Goal: Task Accomplishment & Management: Manage account settings

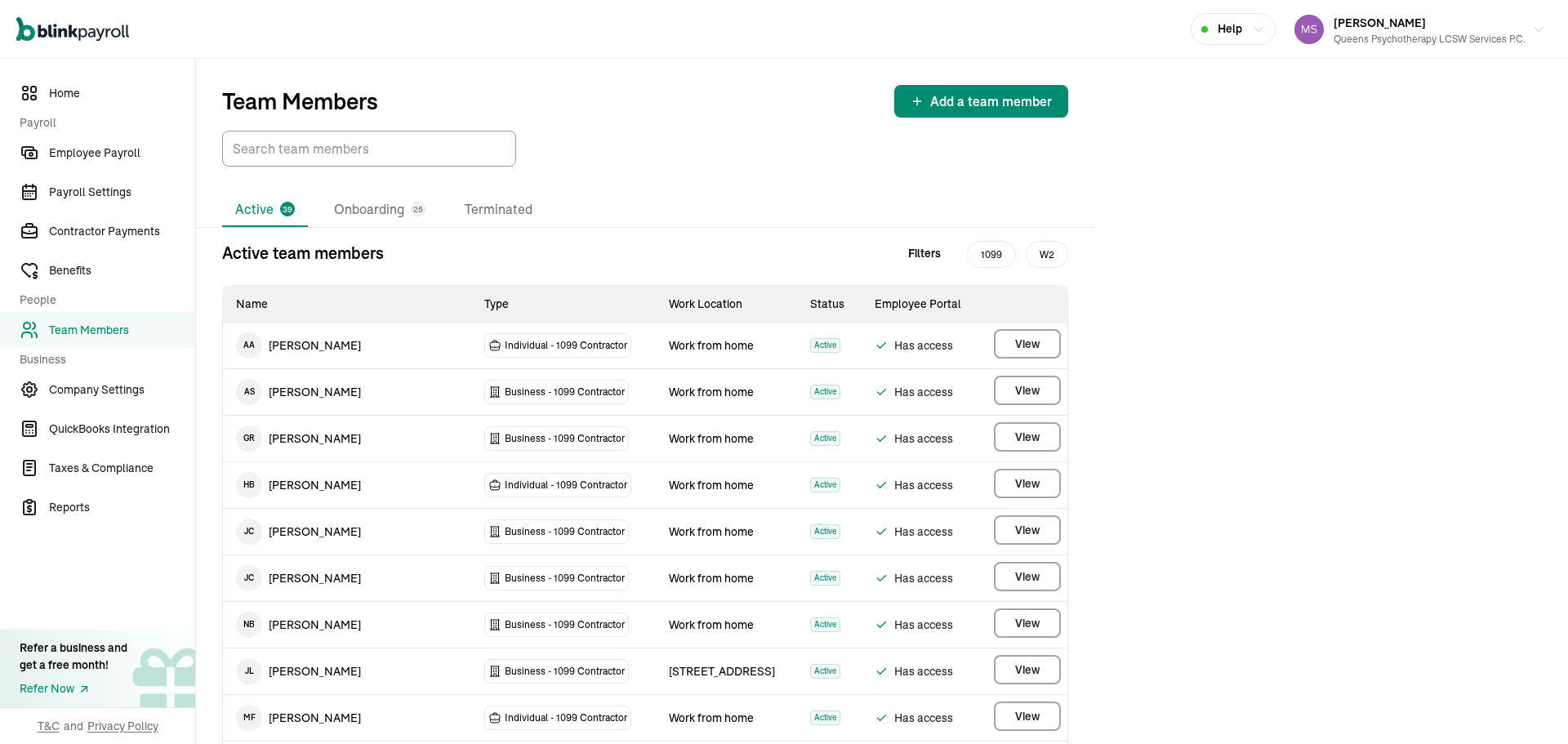
click at [361, 204] on li "Onboarding 25" at bounding box center [379, 210] width 118 height 35
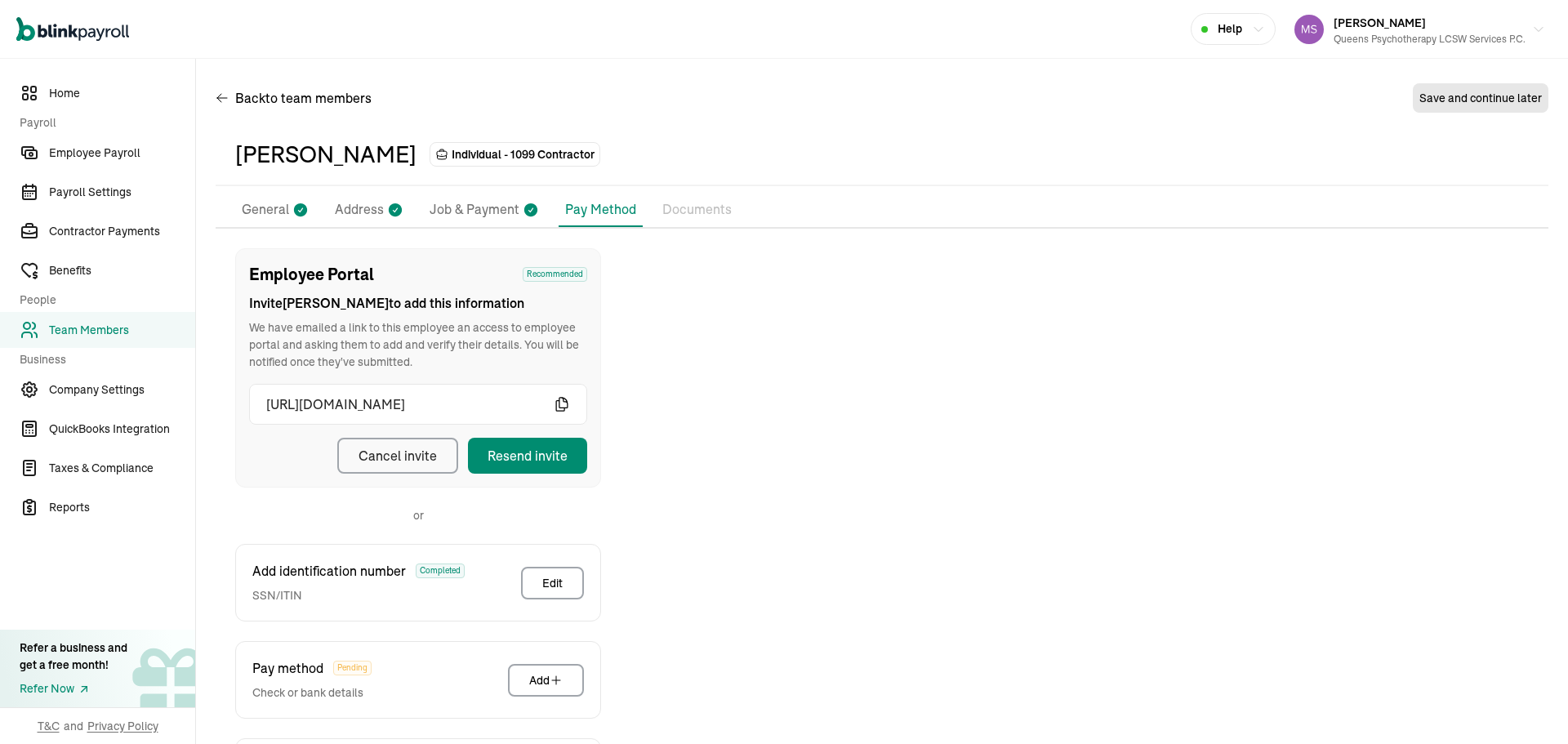
click at [289, 209] on li "General" at bounding box center [275, 210] width 80 height 35
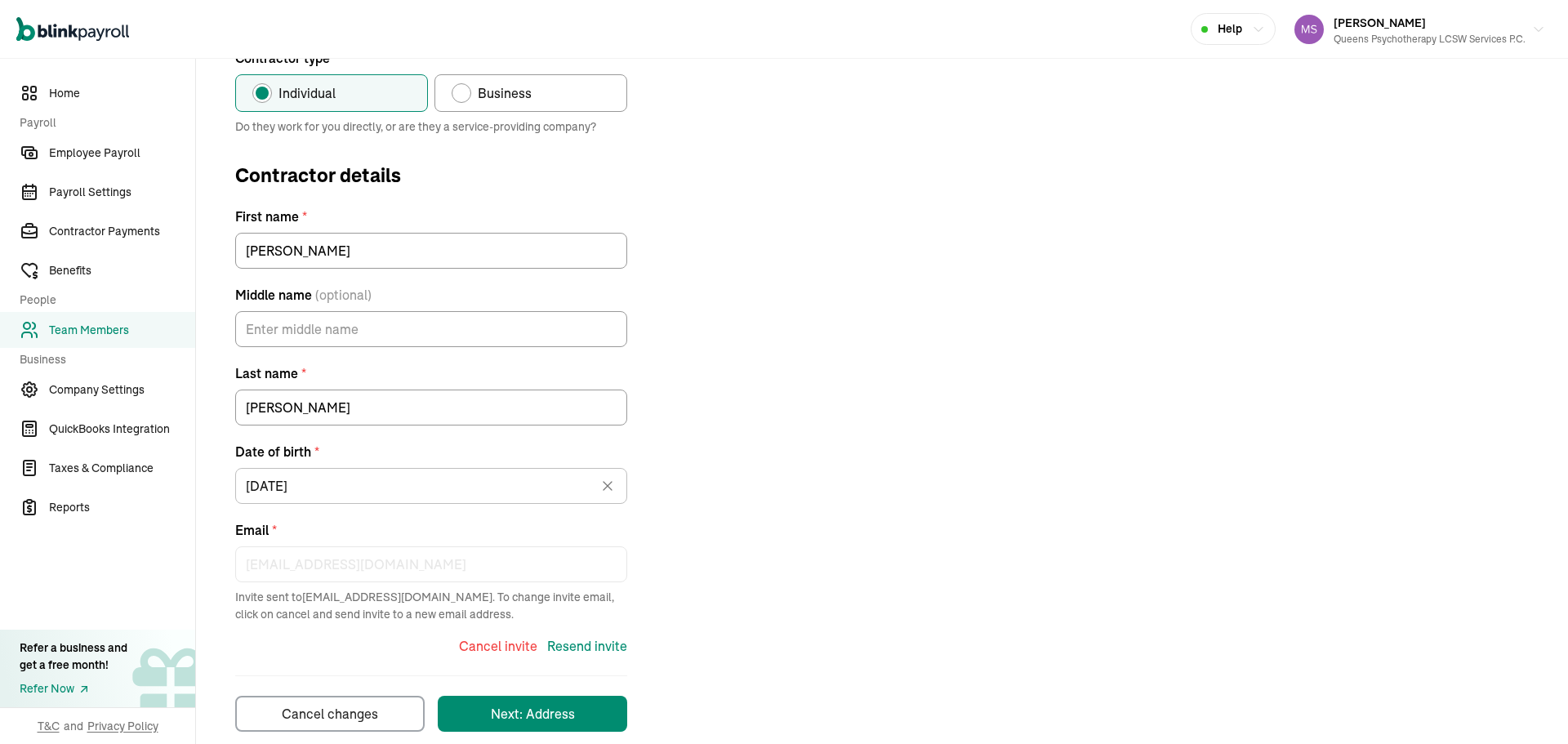
scroll to position [224, 0]
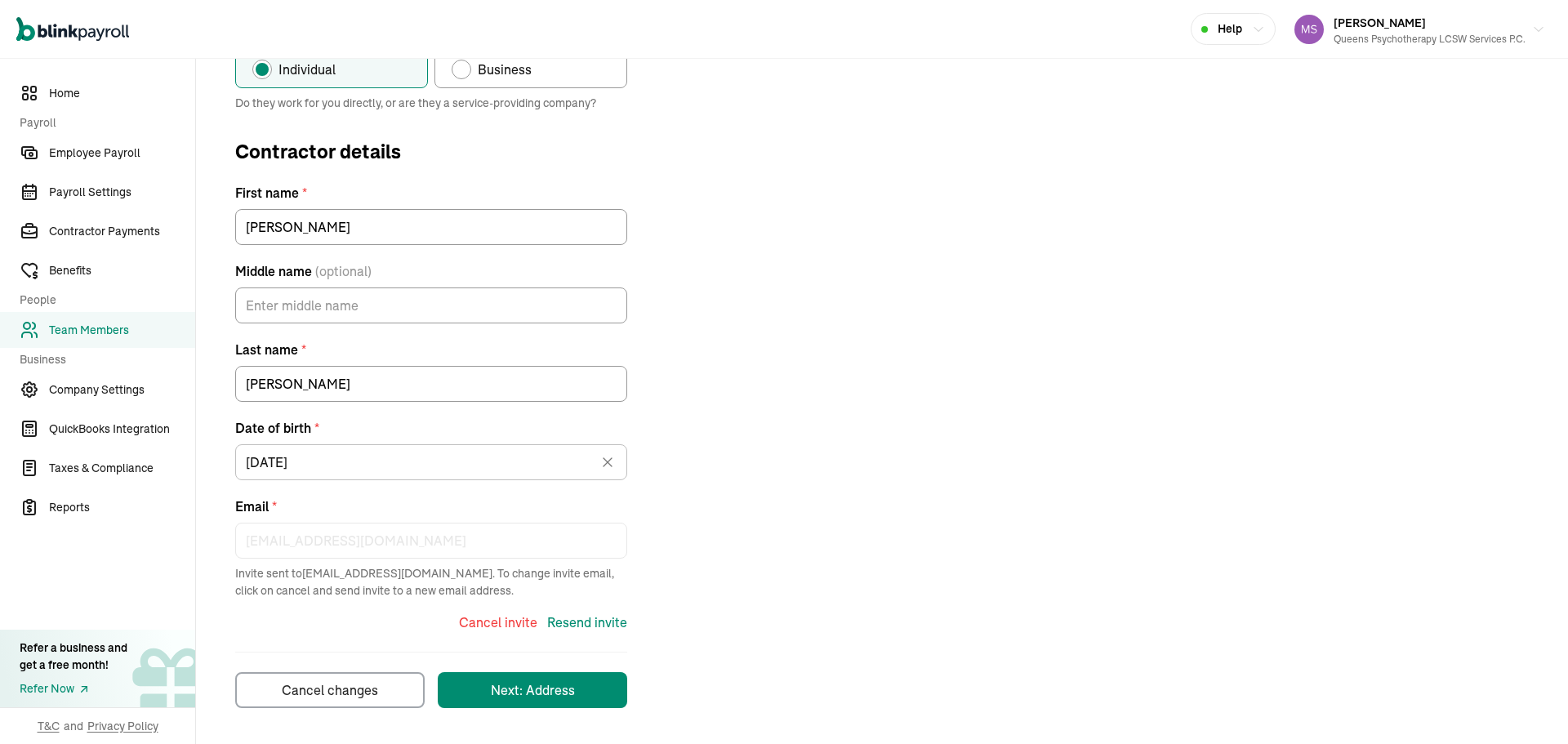
click at [1026, 339] on div "Contractor type * Individual Business Do they work for you directly, or are the…" at bounding box center [882, 367] width 1333 height 684
click at [494, 617] on div "Cancel invite" at bounding box center [498, 622] width 79 height 19
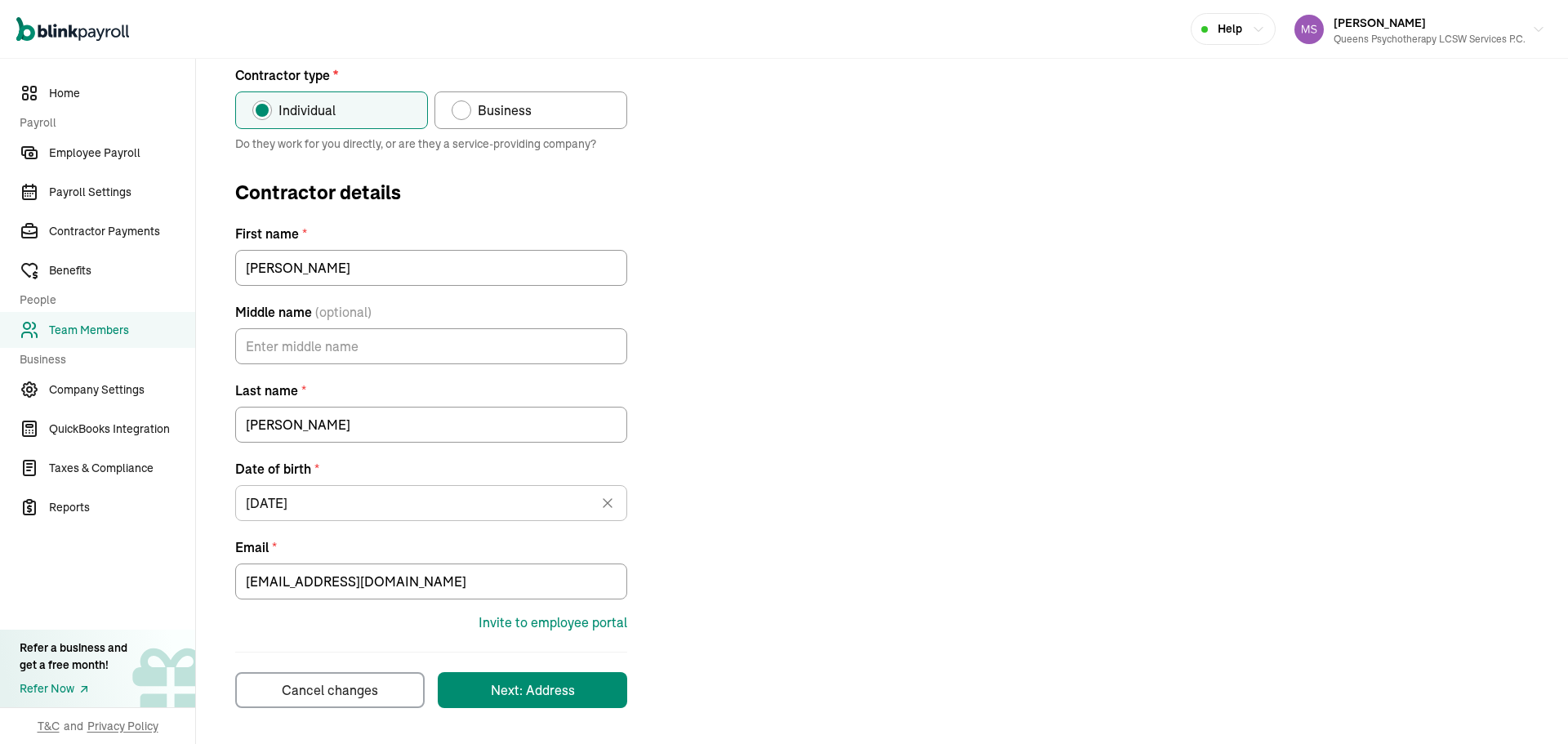
scroll to position [183, 0]
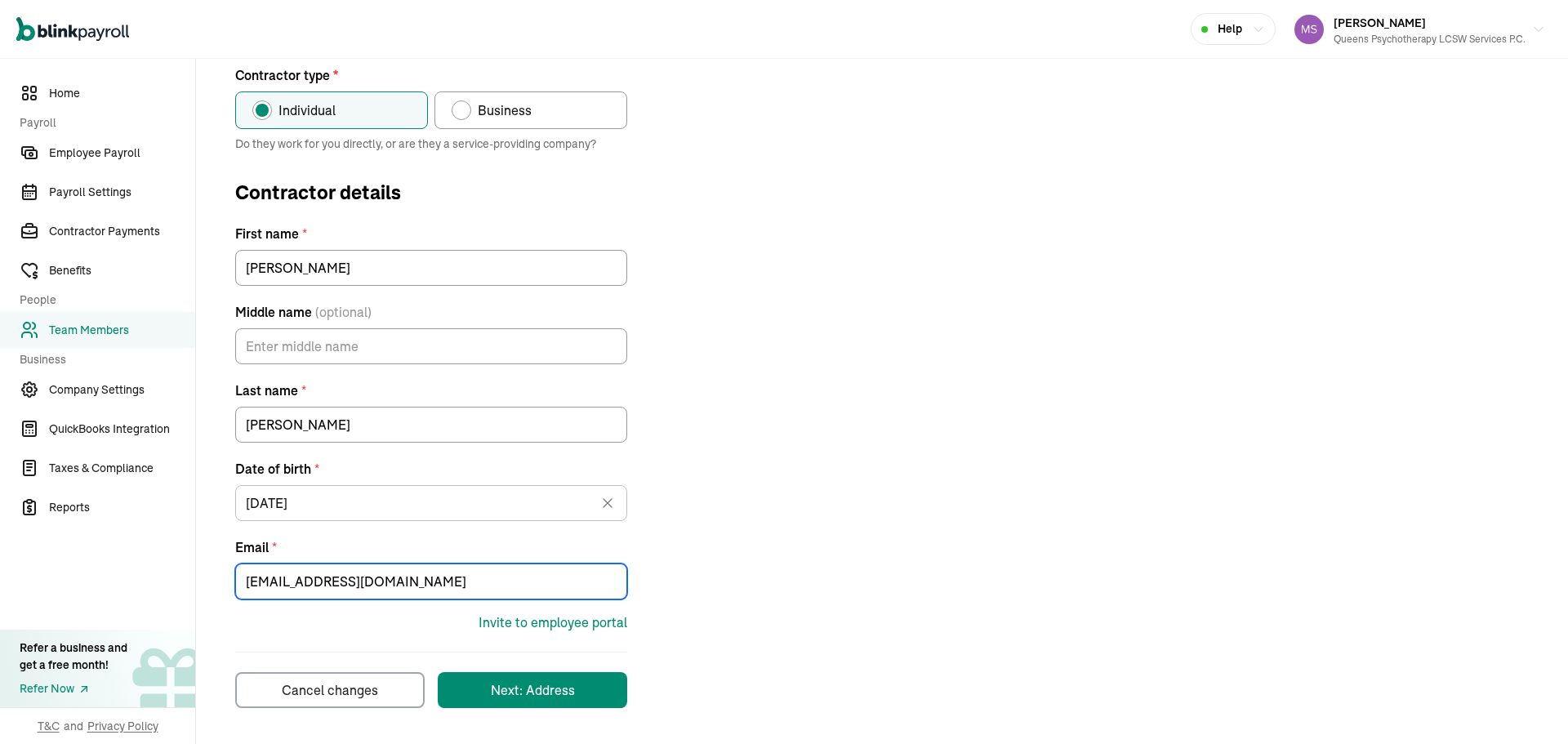
drag, startPoint x: 502, startPoint y: 574, endPoint x: 101, endPoint y: 573, distance: 401.0
click at [101, 573] on div "Home Payroll Employee Payroll Payroll Settings Contractor Payments Benefits Peo…" at bounding box center [784, 310] width 1568 height 868
paste input "[PERSON_NAME][EMAIL_ADDRESS][DOMAIN_NAME]"
type input "[EMAIL_ADDRESS][DOMAIN_NAME]"
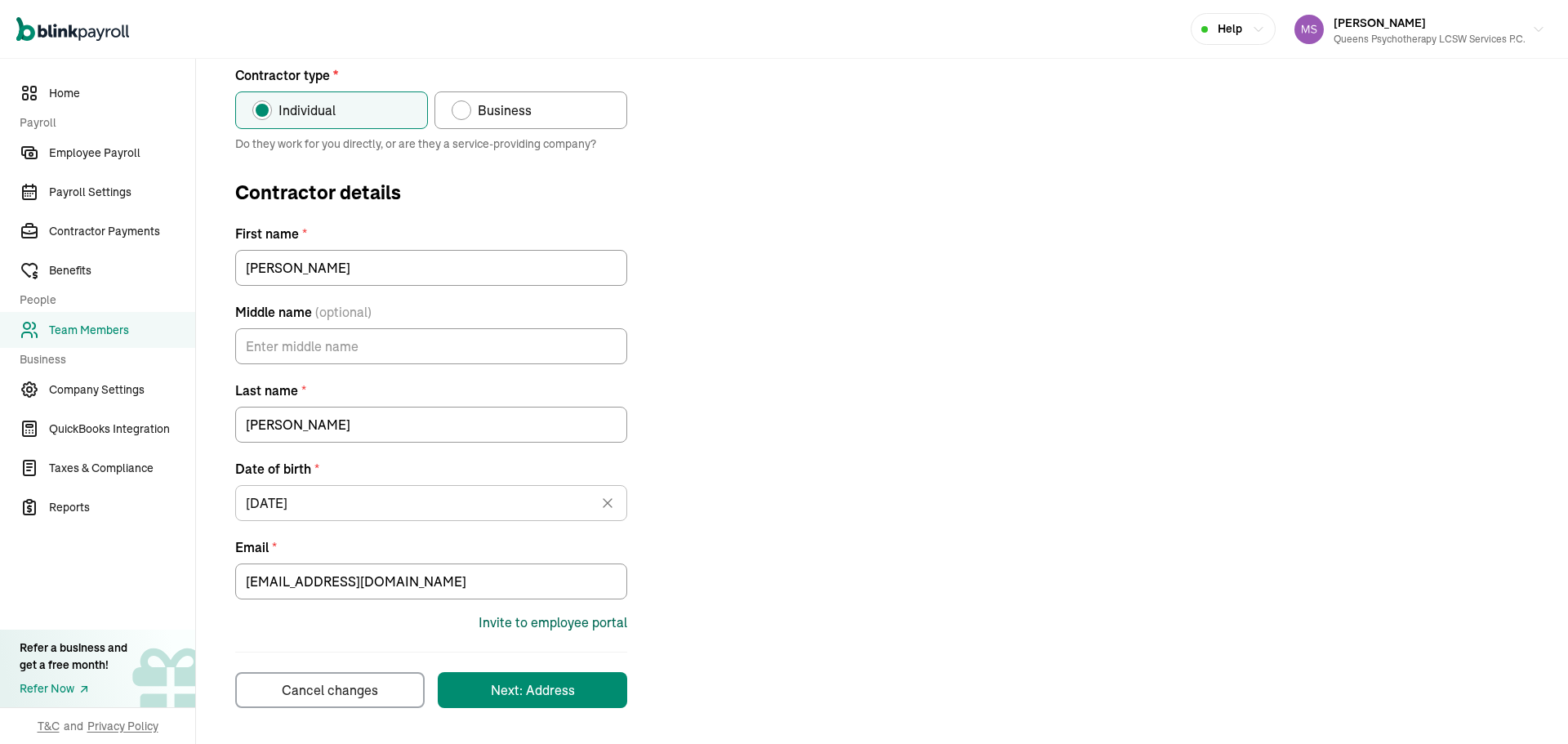
click at [602, 624] on div "Invite to employee portal" at bounding box center [553, 622] width 149 height 19
click at [571, 640] on form "Contractor type * Individual Business Do they work for you directly, or are the…" at bounding box center [431, 386] width 392 height 643
click at [571, 638] on form "Contractor type * Individual Business Do they work for you directly, or are the…" at bounding box center [431, 386] width 392 height 643
click at [571, 624] on div "Invite to employee portal" at bounding box center [553, 622] width 149 height 19
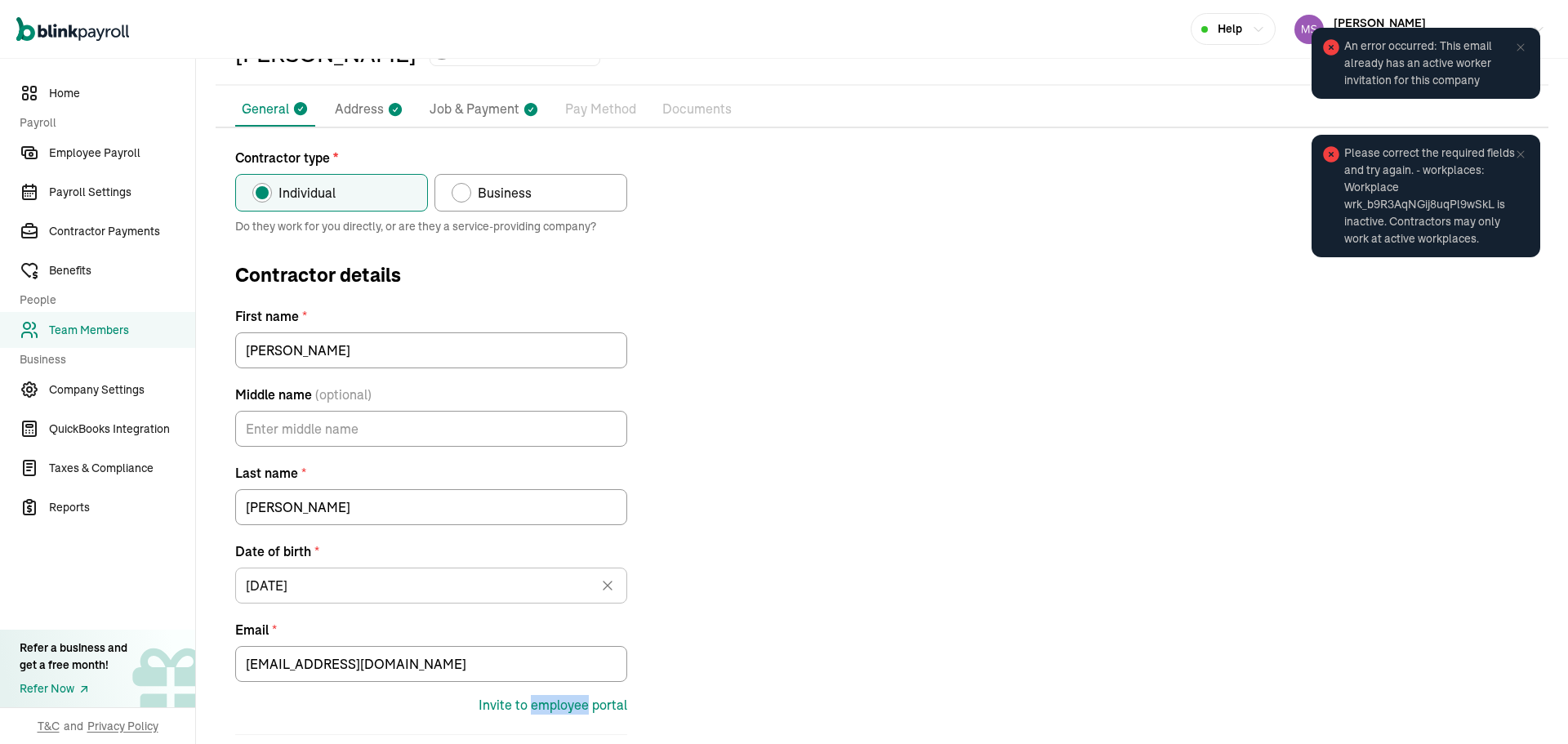
scroll to position [0, 0]
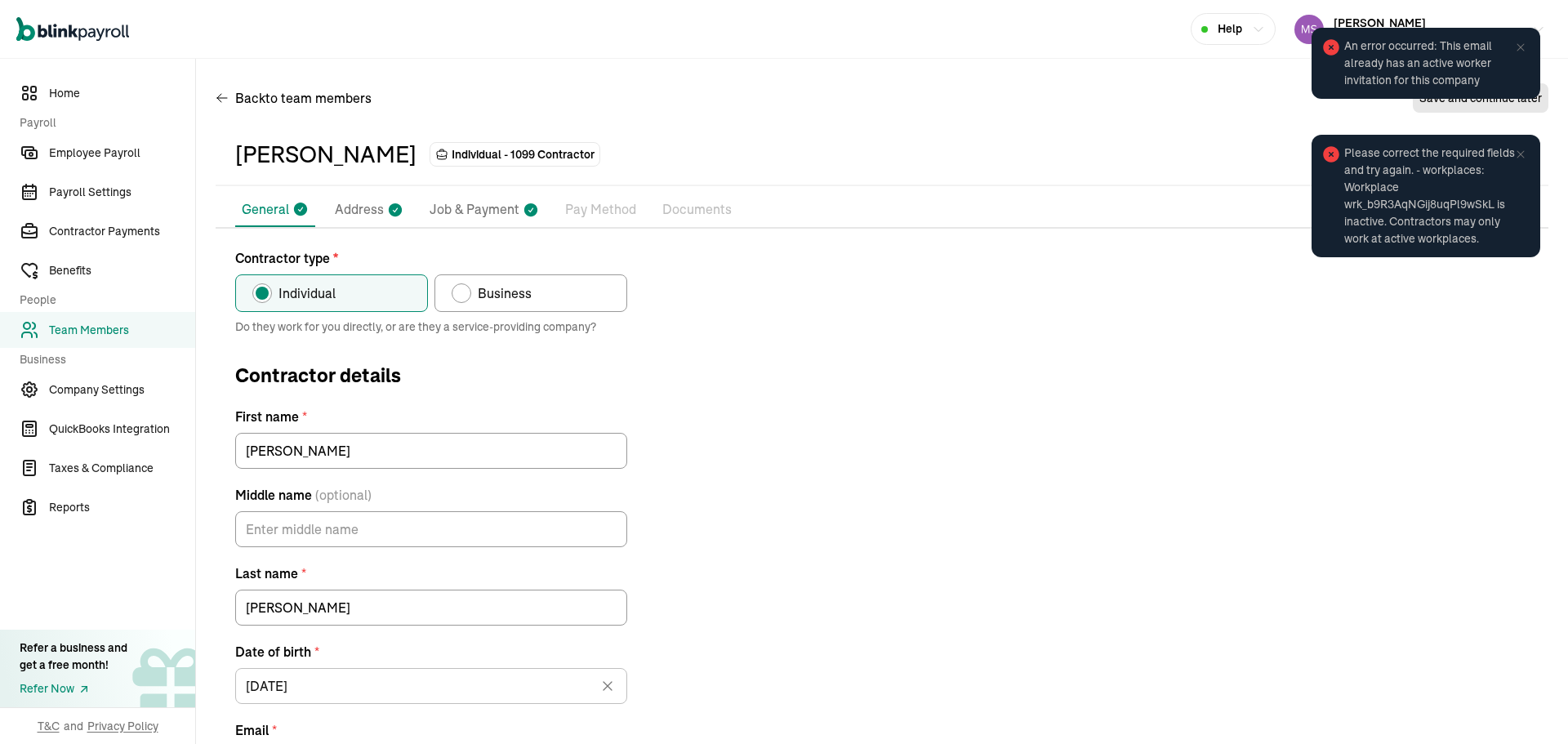
click at [502, 277] on label "Business" at bounding box center [530, 292] width 193 height 37
click at [464, 282] on input "Business" at bounding box center [457, 289] width 13 height 13
radio input "true"
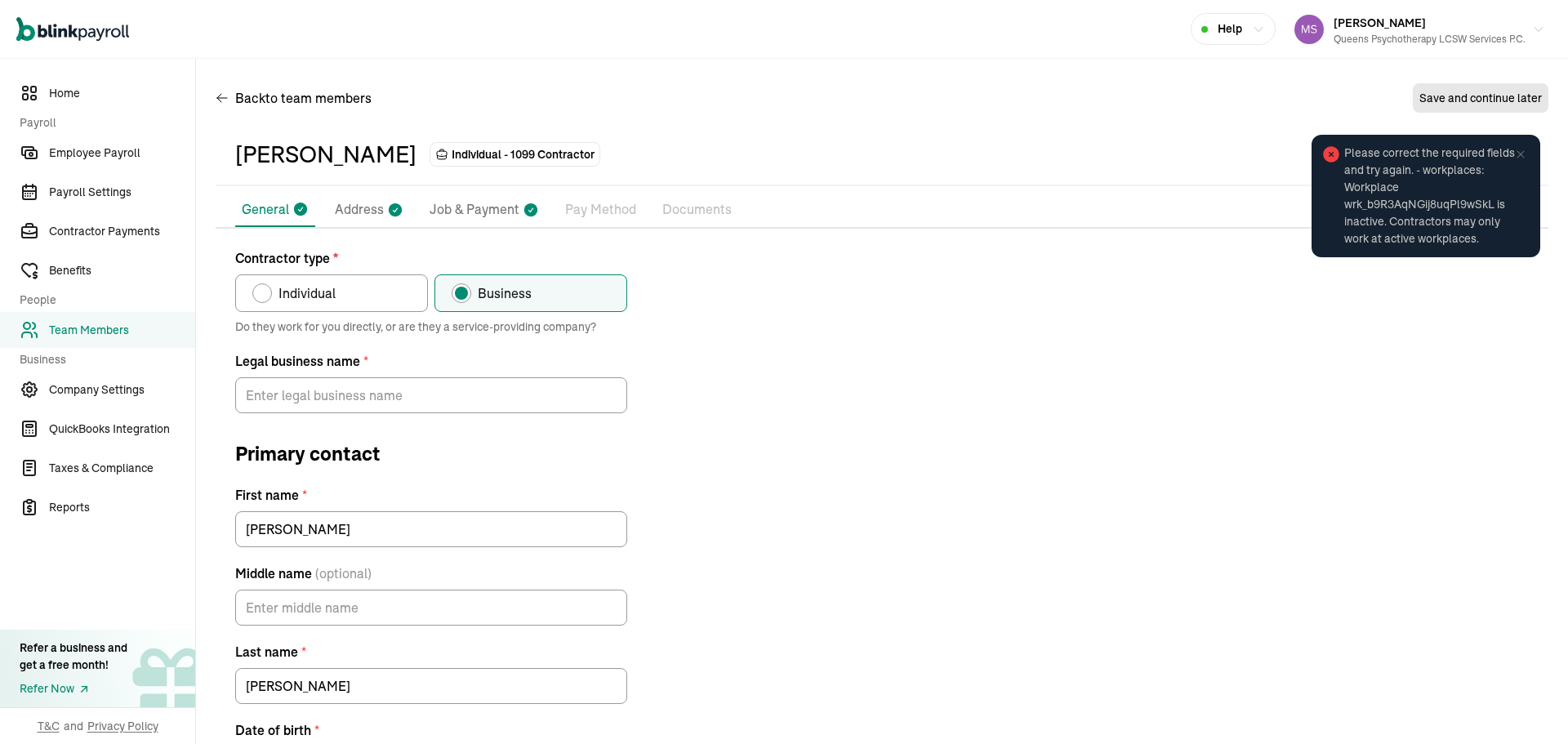
click at [361, 288] on label "Individual" at bounding box center [331, 292] width 193 height 37
click at [264, 288] on input "Individual" at bounding box center [258, 289] width 13 height 13
radio input "true"
type input "[EMAIL_ADDRESS][DOMAIN_NAME]"
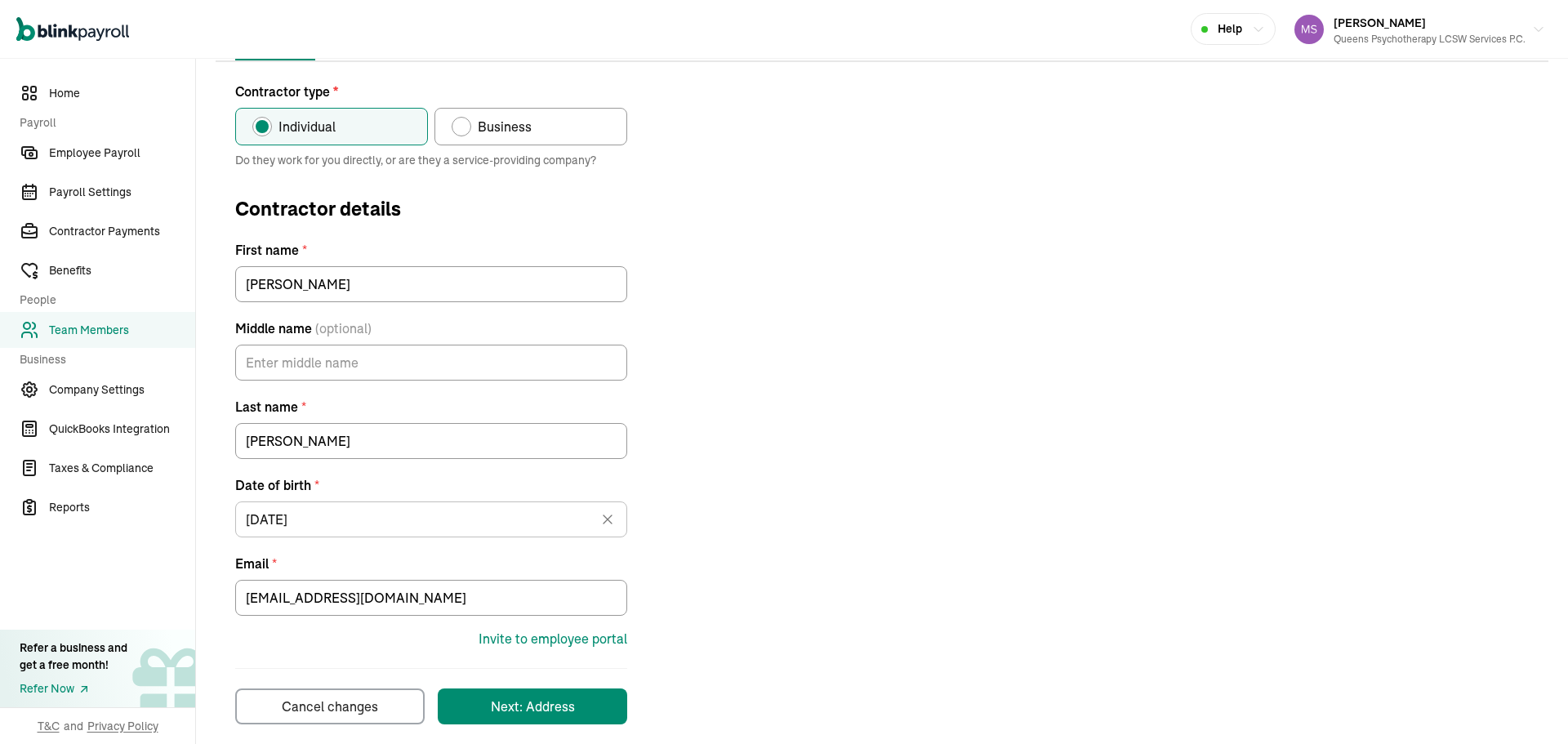
scroll to position [183, 0]
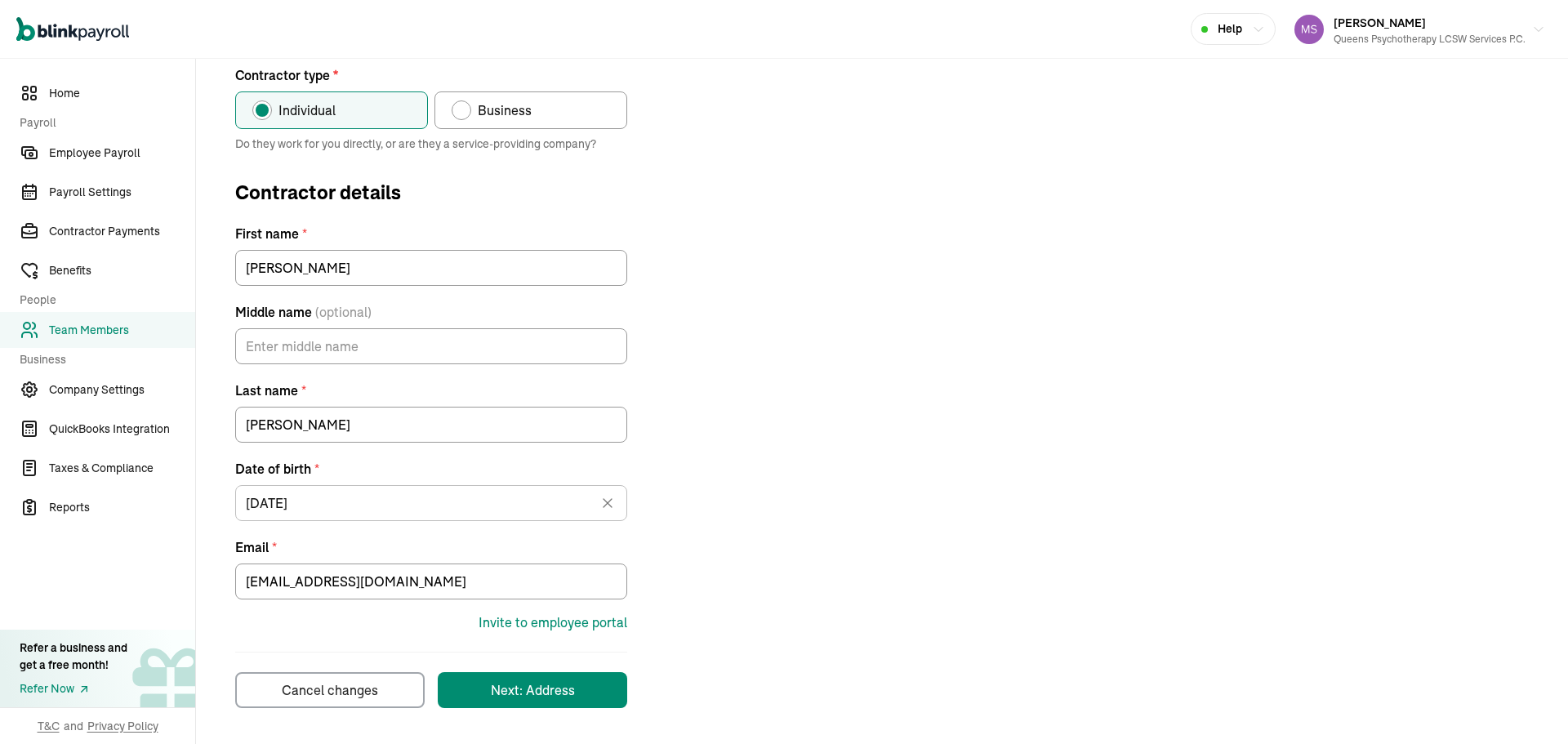
click at [529, 616] on div "Invite to employee portal" at bounding box center [553, 622] width 149 height 19
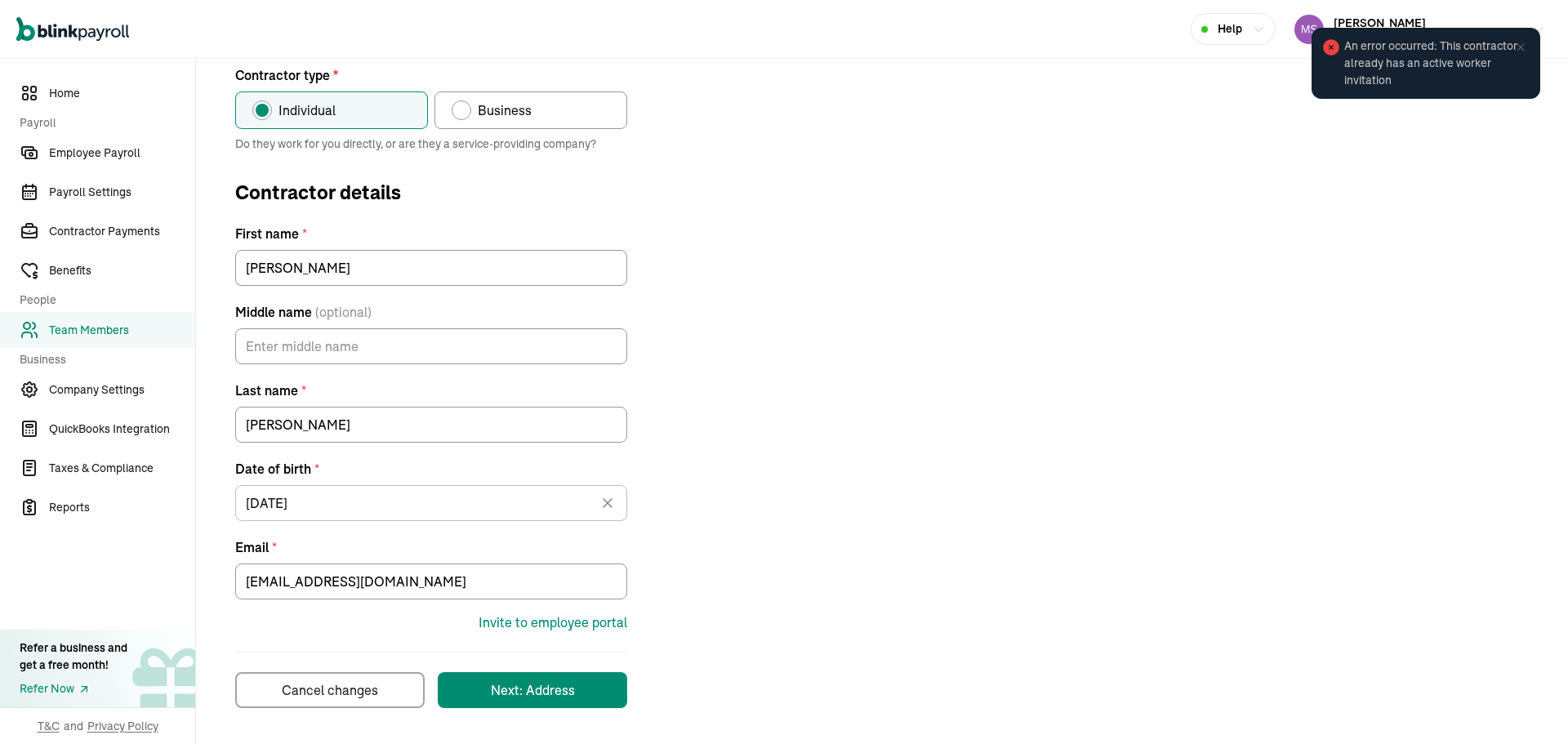
click at [917, 455] on div "Contractor type * Individual Business Do they work for you directly, or are the…" at bounding box center [882, 386] width 1333 height 643
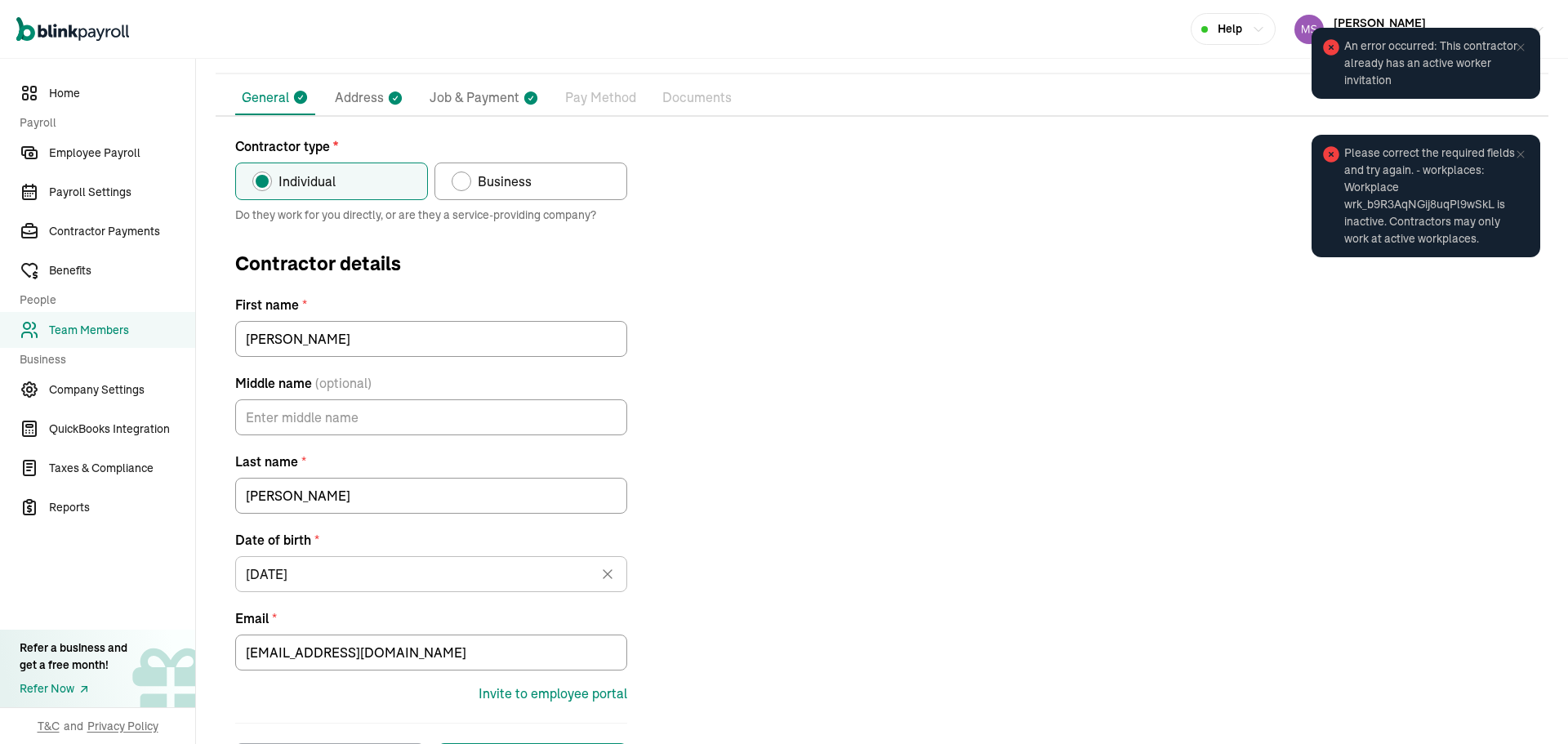
scroll to position [0, 0]
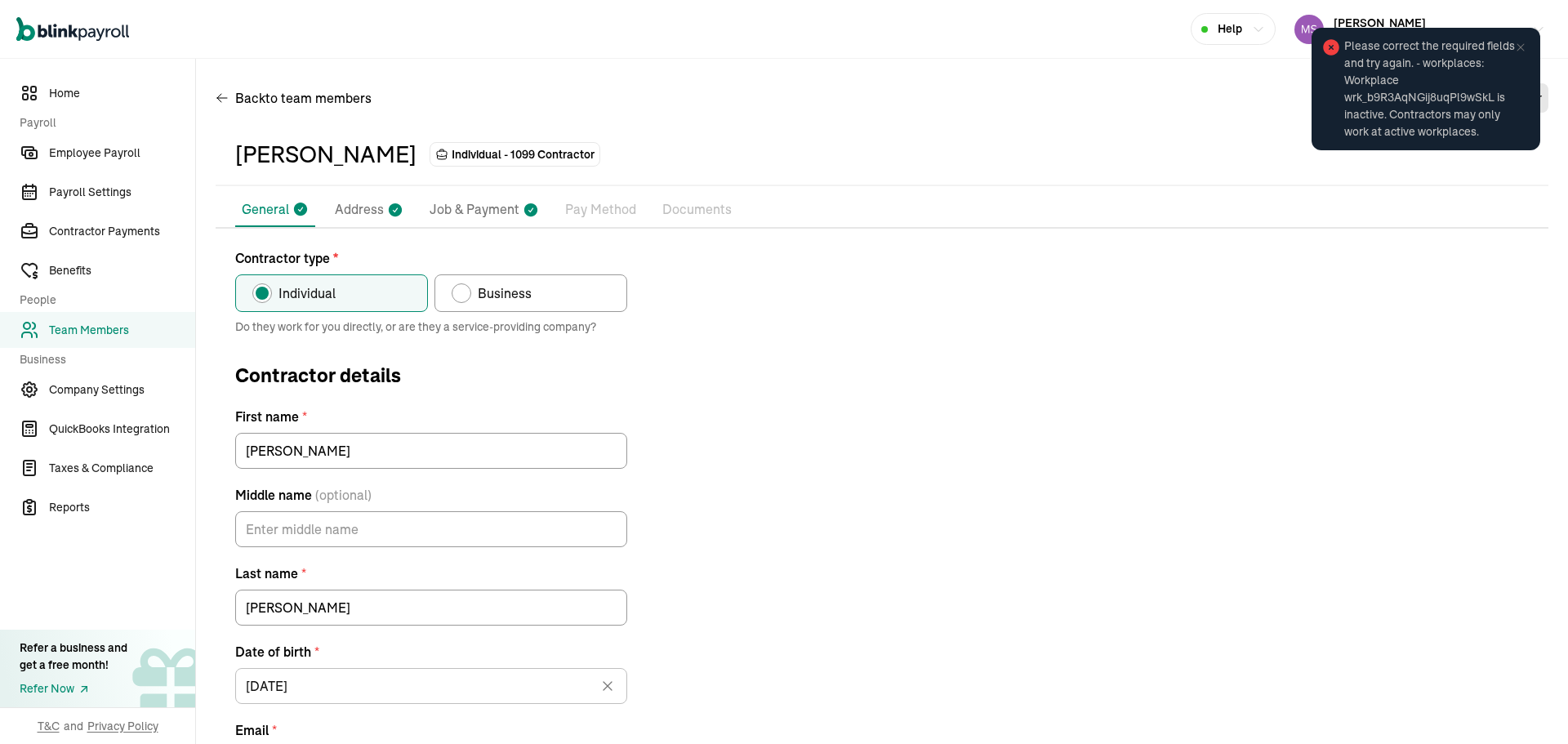
click at [360, 197] on li "Address" at bounding box center [368, 210] width 81 height 35
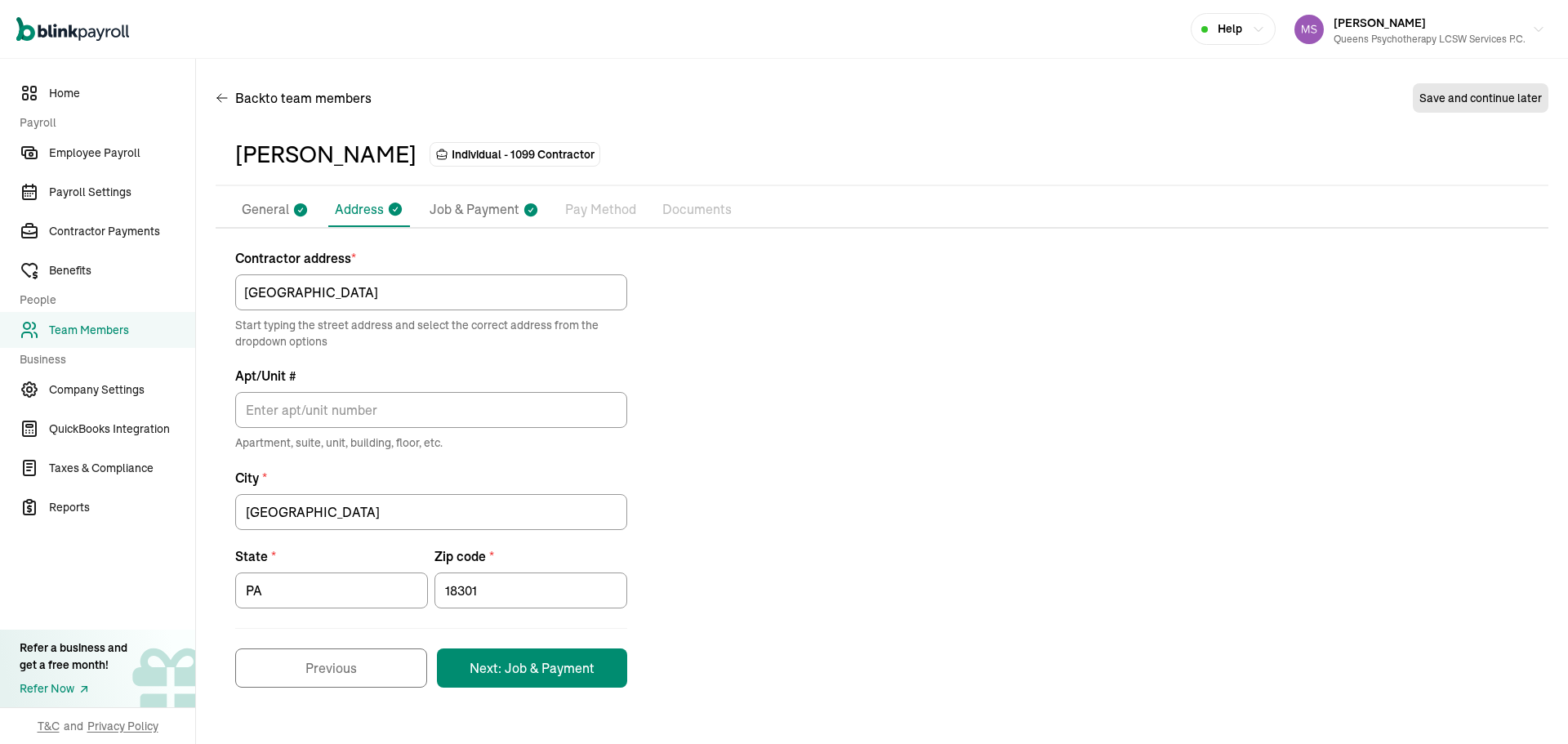
click at [271, 210] on p "General" at bounding box center [265, 209] width 48 height 21
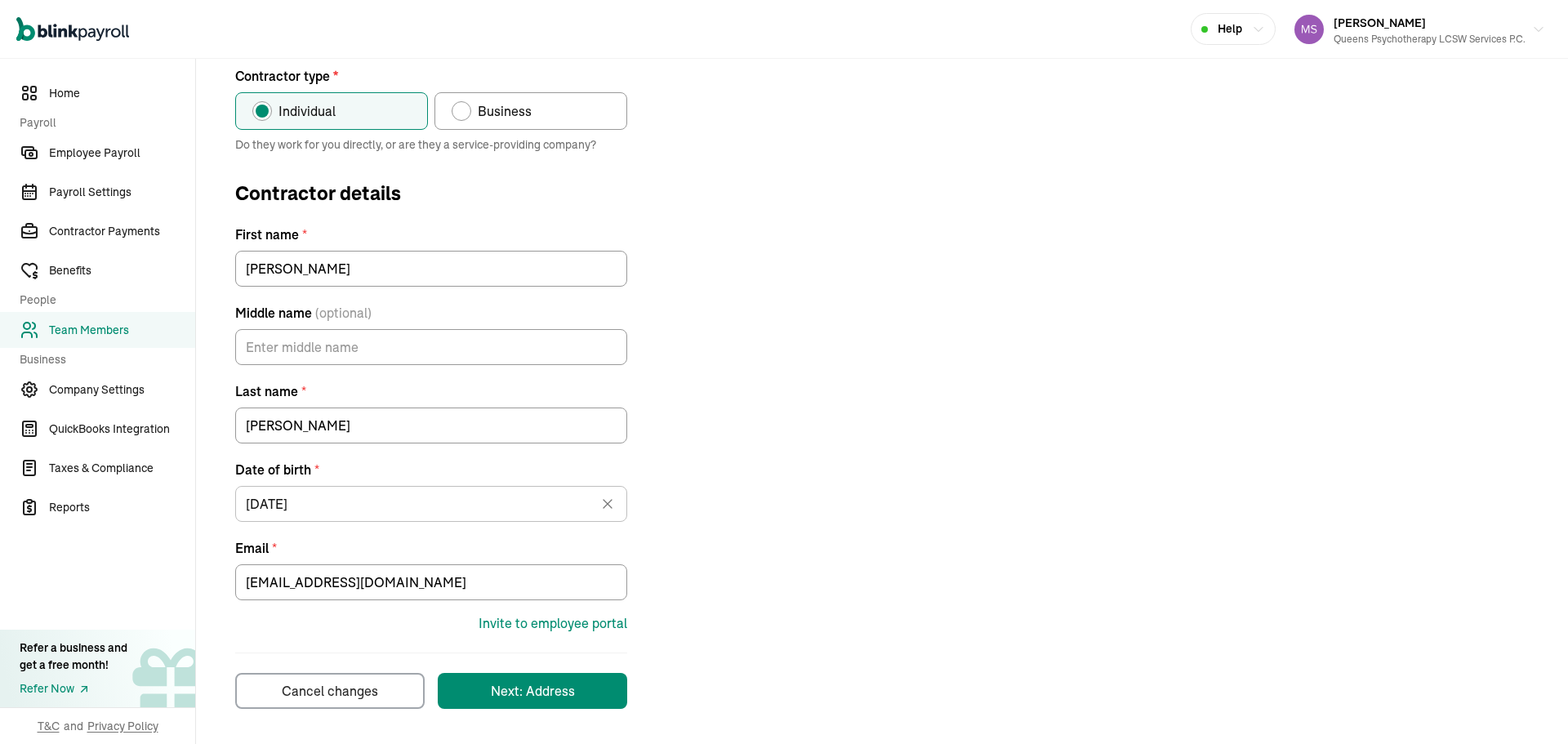
scroll to position [183, 0]
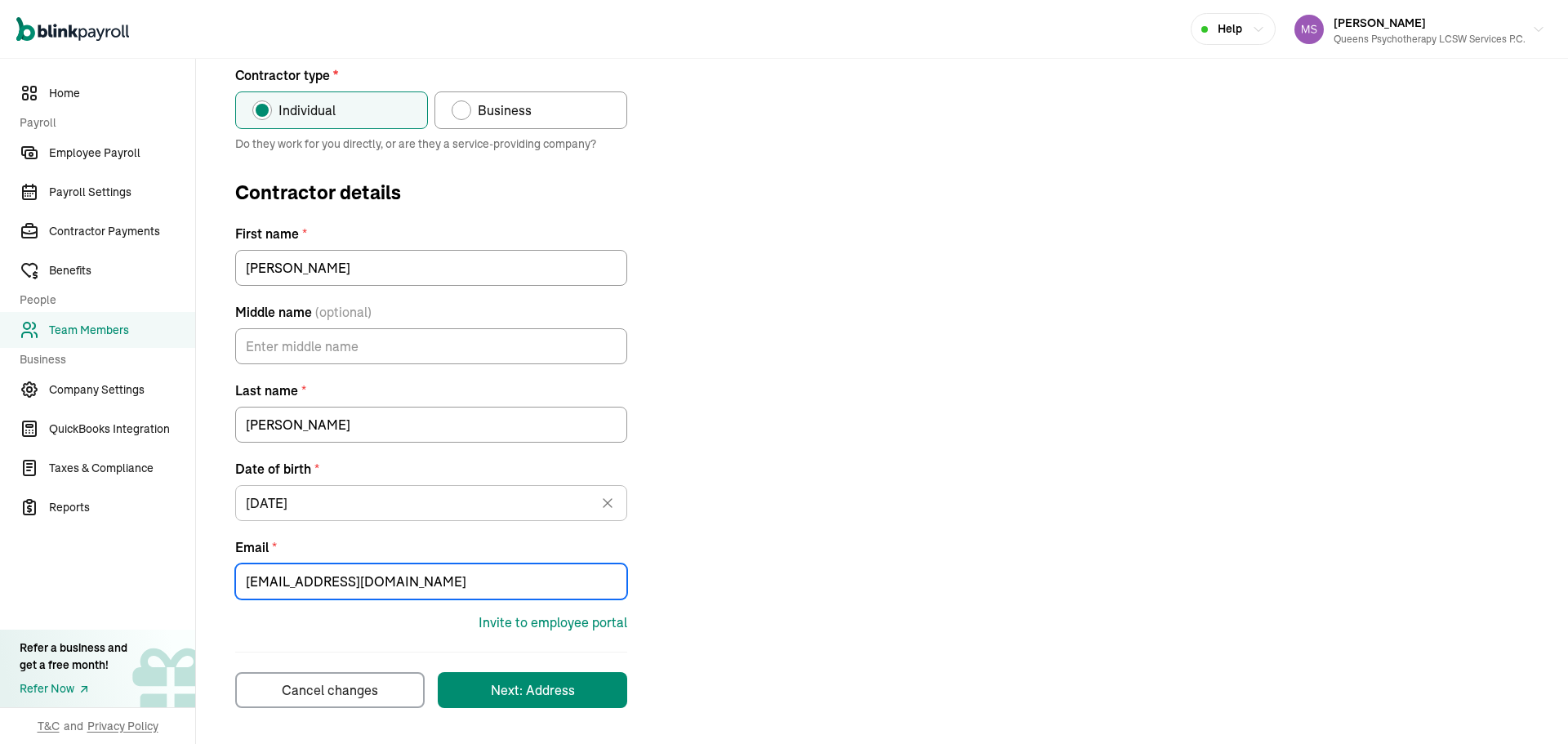
drag, startPoint x: 480, startPoint y: 579, endPoint x: -394, endPoint y: 596, distance: 874.2
click at [0, 596] on html "Open main menu Help [PERSON_NAME] Queens Psychotherapy LCSW Services P.C. Home …" at bounding box center [784, 372] width 1568 height 744
paste input "[PERSON_NAME][EMAIL_ADDRESS][DOMAIN_NAME]"
type input "[EMAIL_ADDRESS][DOMAIN_NAME]"
click at [603, 622] on div "Invite to employee portal" at bounding box center [553, 622] width 149 height 19
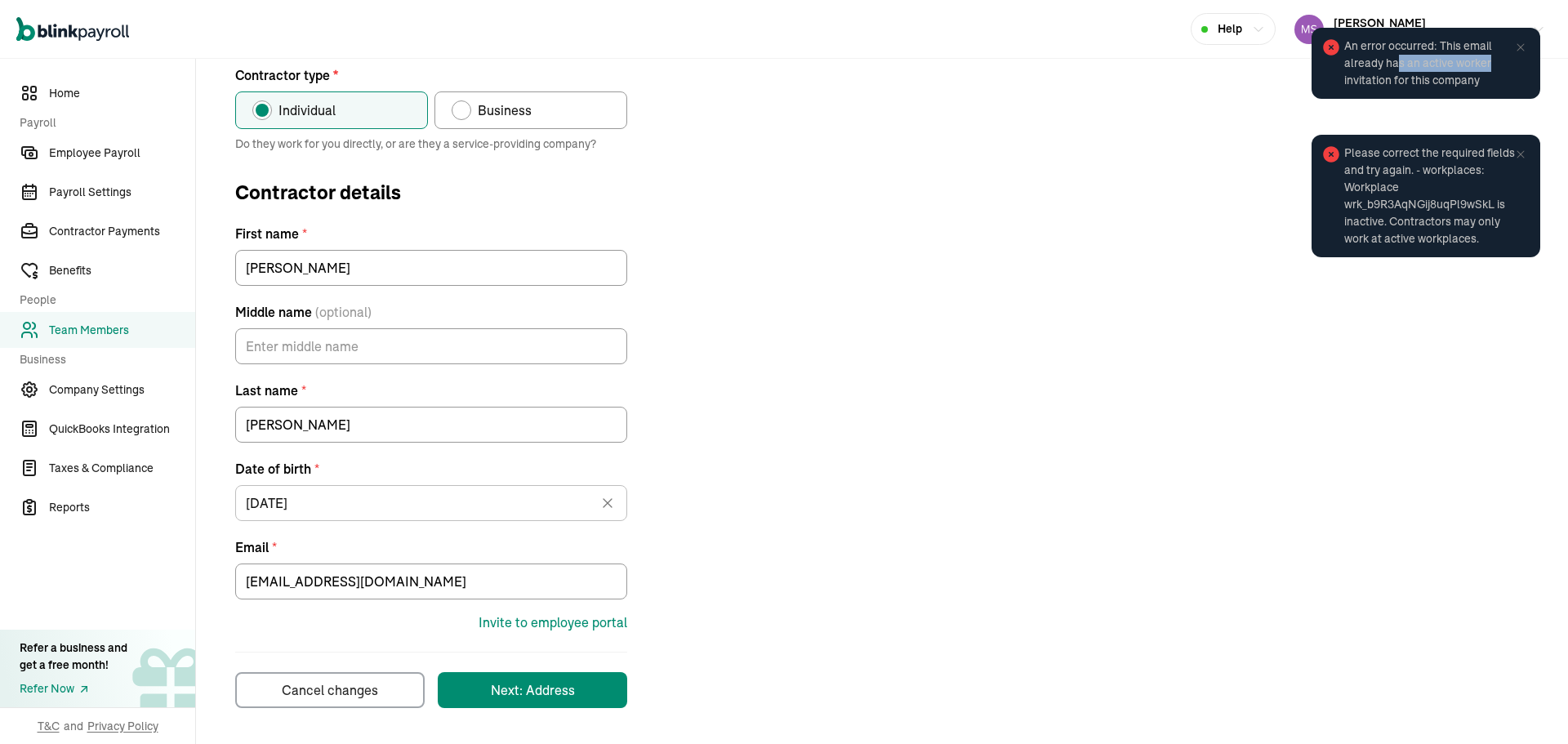
drag, startPoint x: 1396, startPoint y: 56, endPoint x: 1493, endPoint y: 65, distance: 97.4
click at [1493, 65] on span "An error occurred: This email already has an active worker invitation for this …" at bounding box center [1434, 63] width 180 height 51
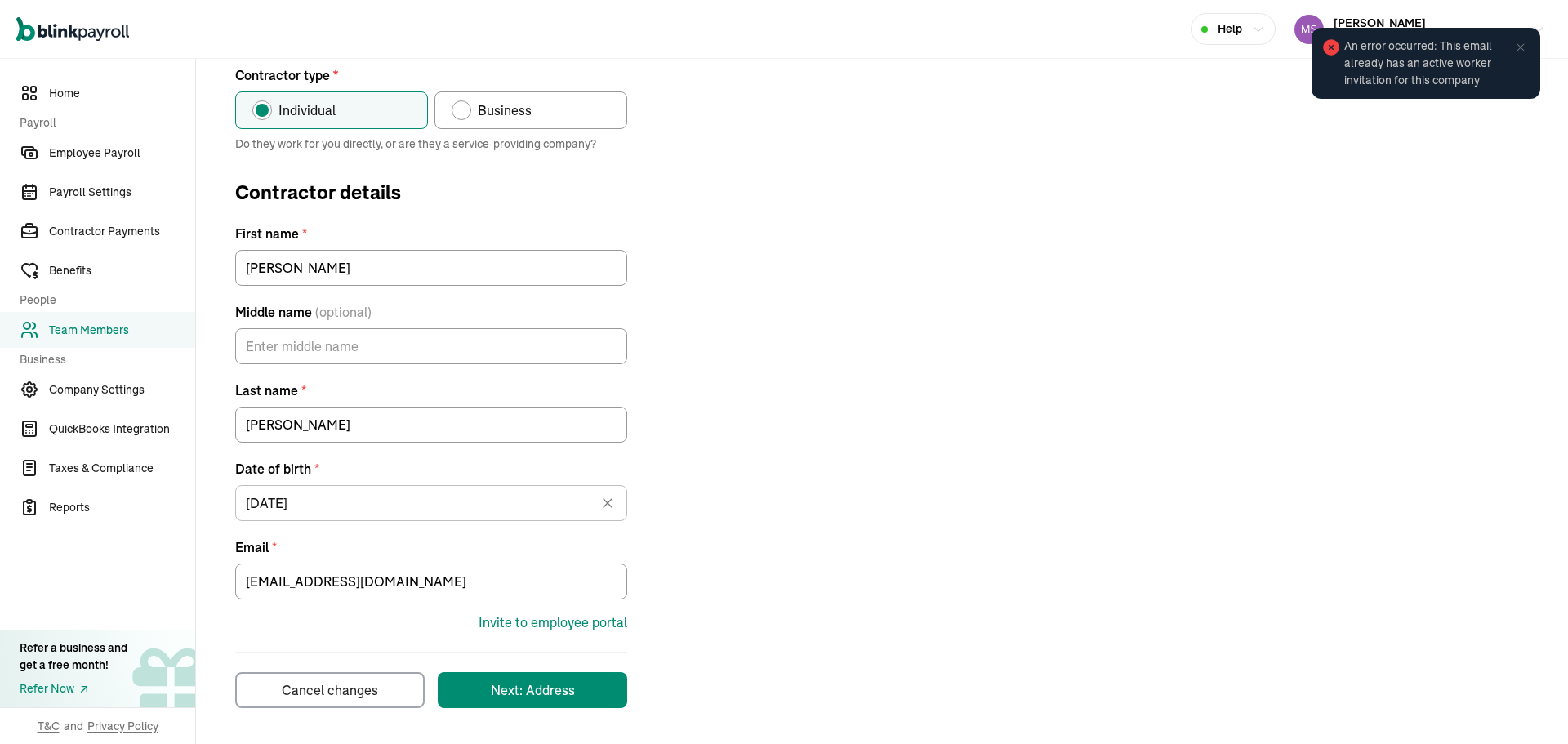
click at [1520, 50] on icon at bounding box center [1520, 48] width 13 height 13
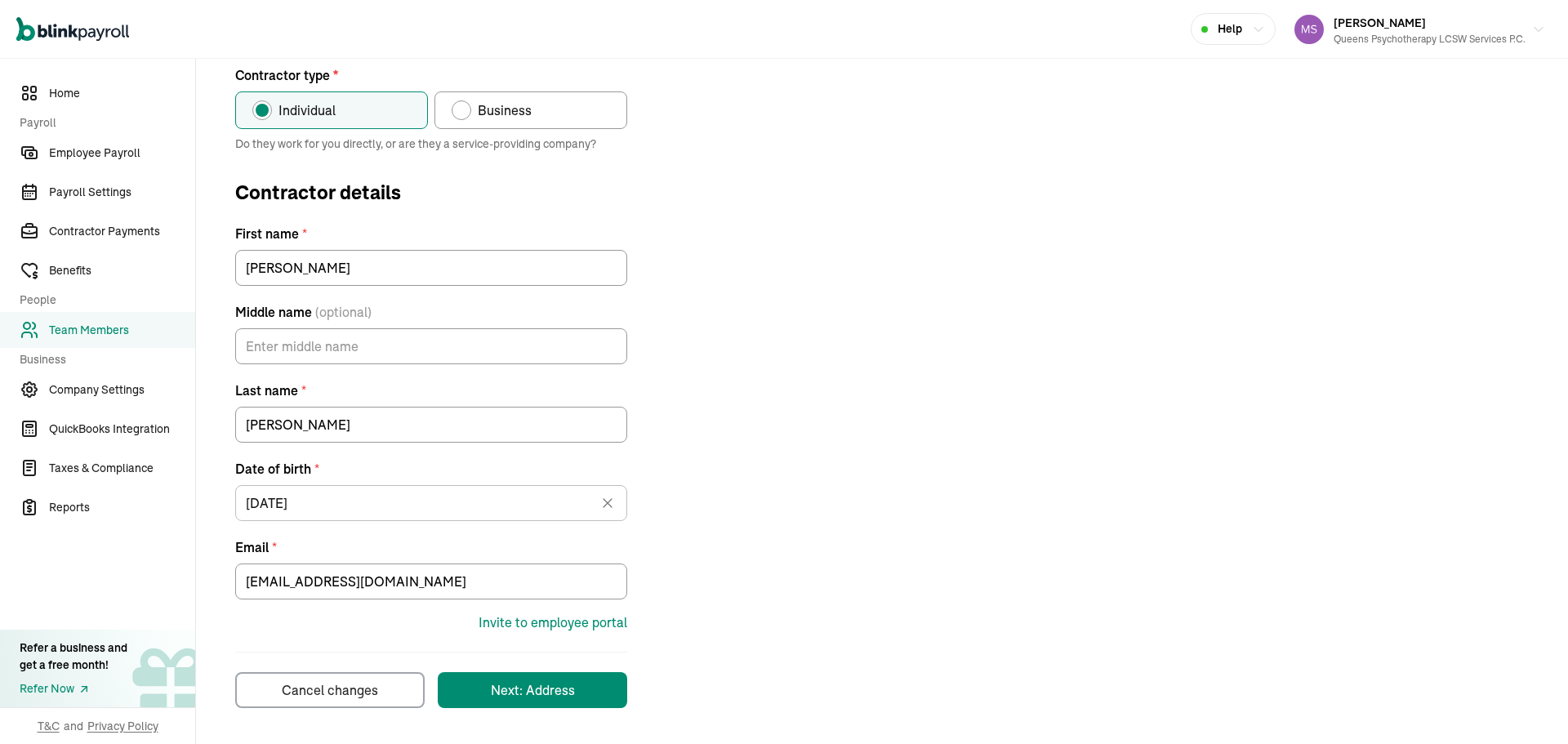
click at [746, 459] on div "Contractor type * Individual Business Do they work for you directly, or are the…" at bounding box center [882, 386] width 1333 height 643
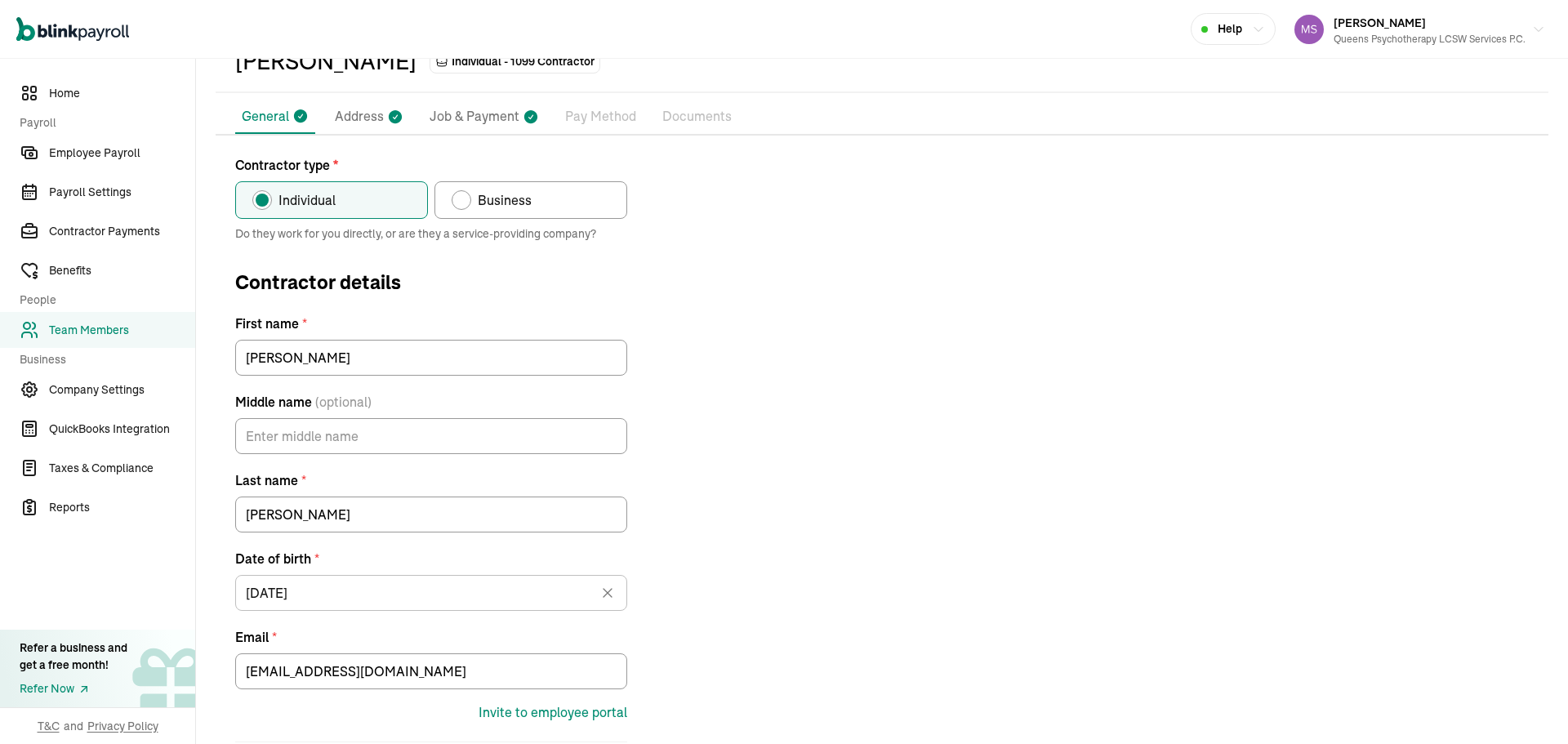
scroll to position [0, 0]
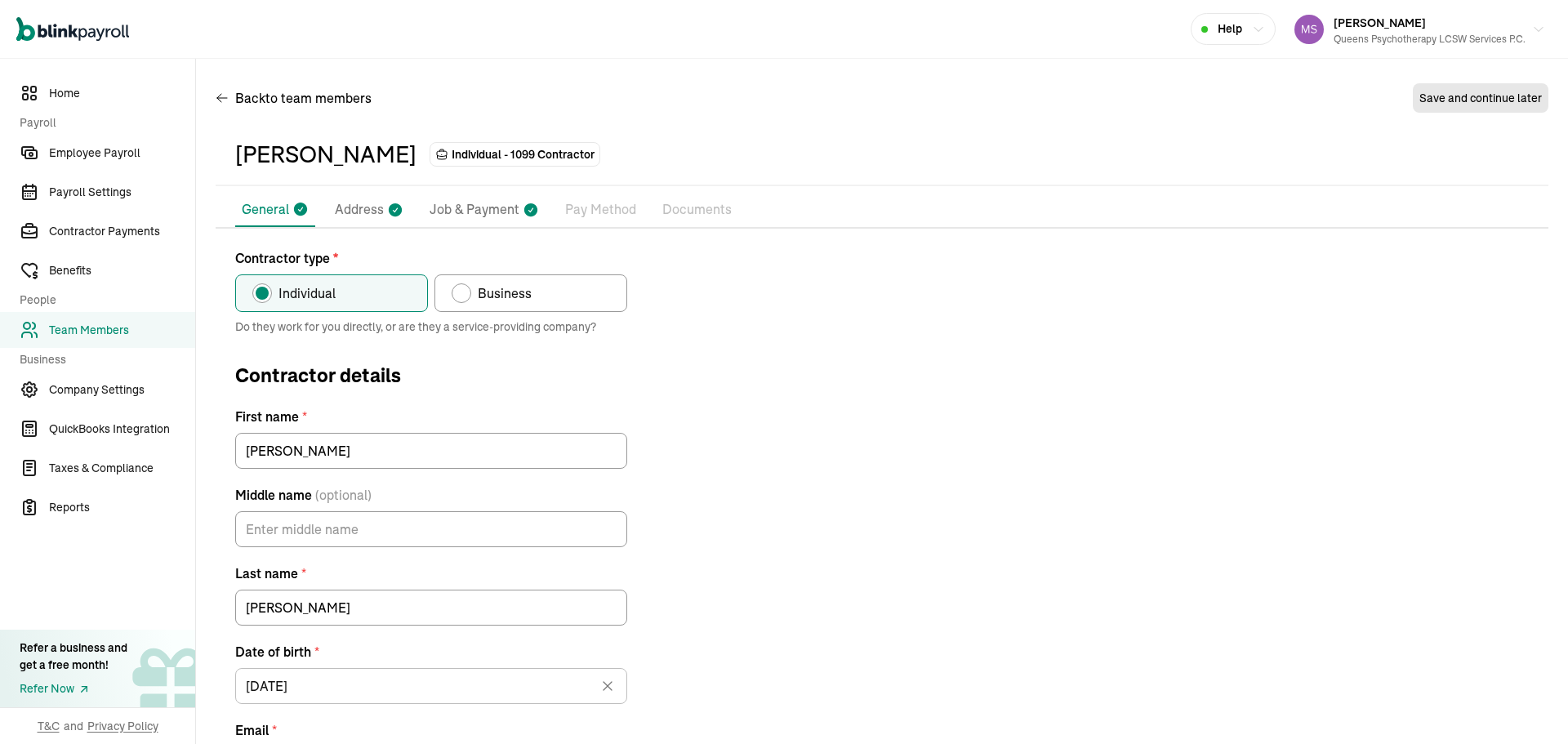
click at [443, 202] on p "Job & Payment" at bounding box center [475, 209] width 90 height 21
select select "Works from home"
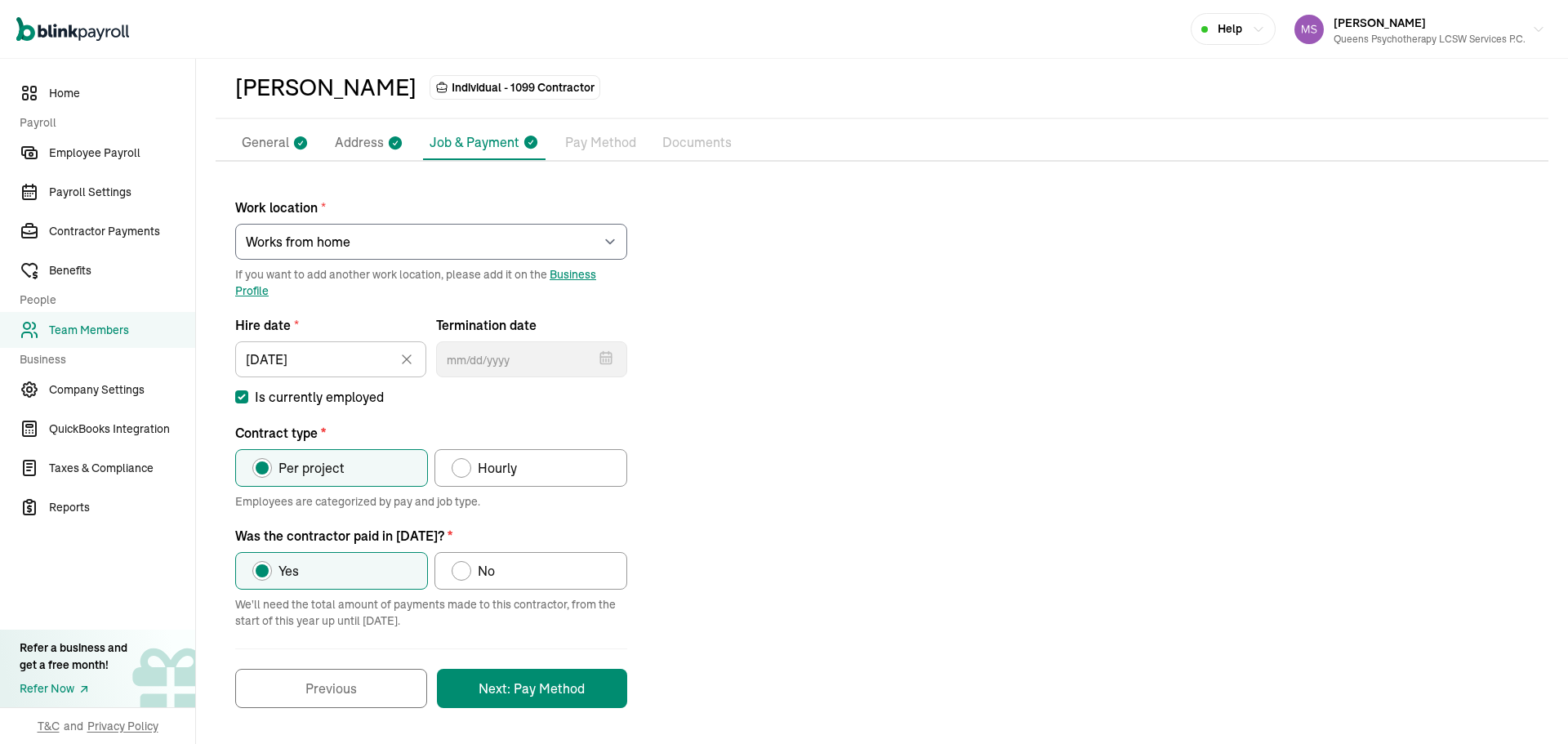
click at [602, 134] on p "Pay Method" at bounding box center [601, 143] width 71 height 21
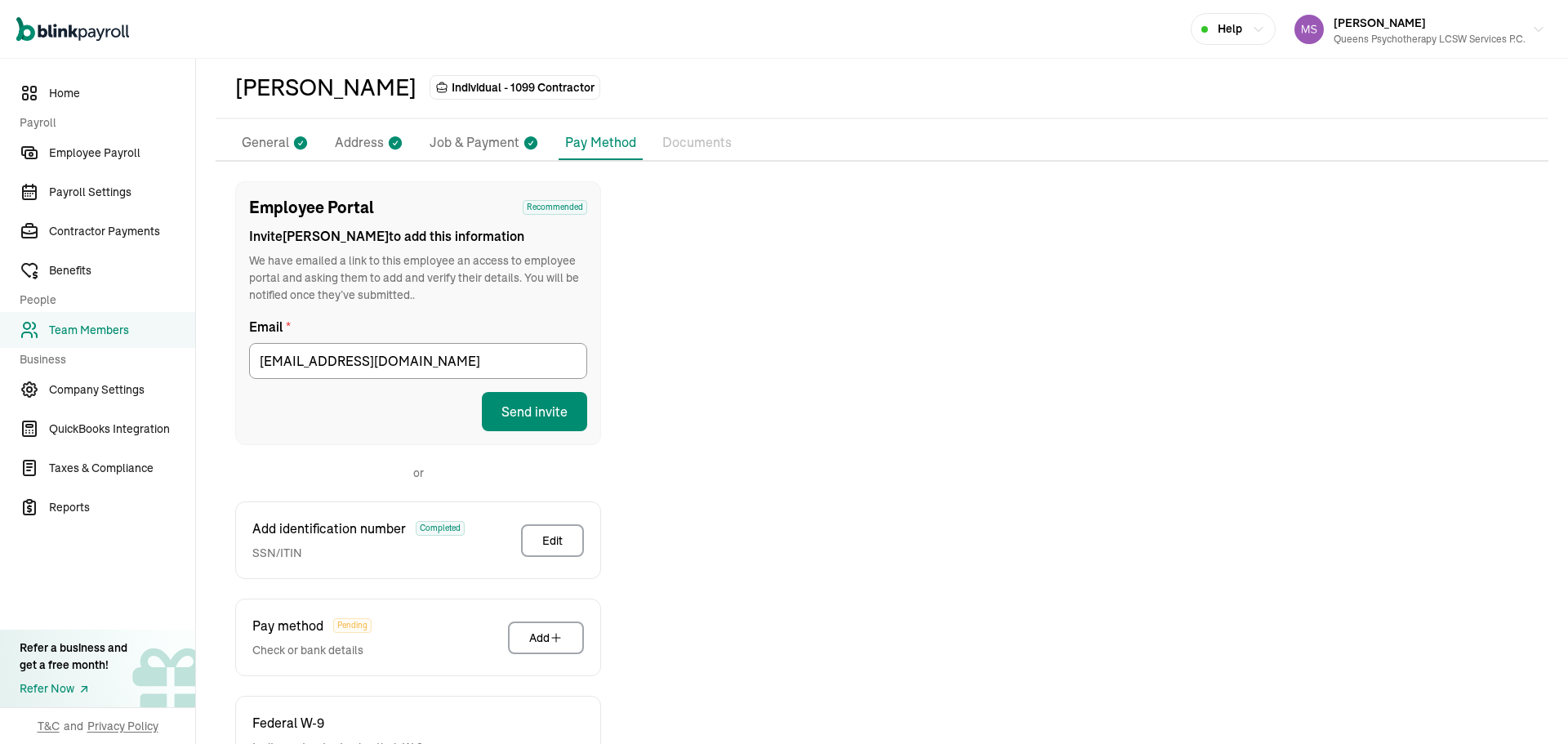
scroll to position [187, 0]
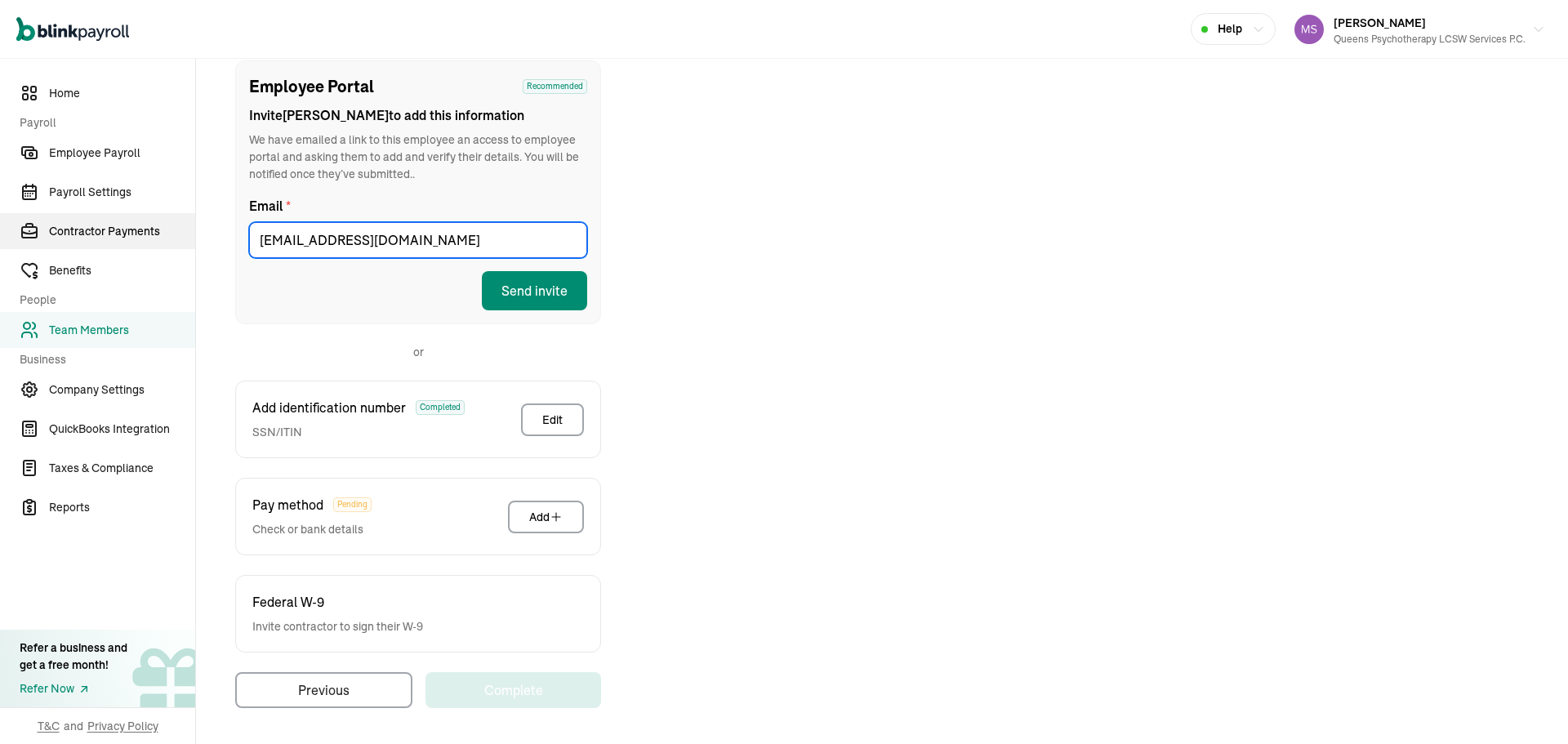
drag, startPoint x: 523, startPoint y: 226, endPoint x: 185, endPoint y: 230, distance: 338.0
click at [185, 230] on div "Home Payroll Employee Payroll Payroll Settings Contractor Payments Benefits Peo…" at bounding box center [784, 307] width 1568 height 873
paste input "[PERSON_NAME][EMAIL_ADDRESS][DOMAIN_NAME]"
type input "[EMAIL_ADDRESS][DOMAIN_NAME]"
click at [588, 292] on div "Employee Portal Recommended Invite [PERSON_NAME] to add this information We hav…" at bounding box center [418, 192] width 366 height 264
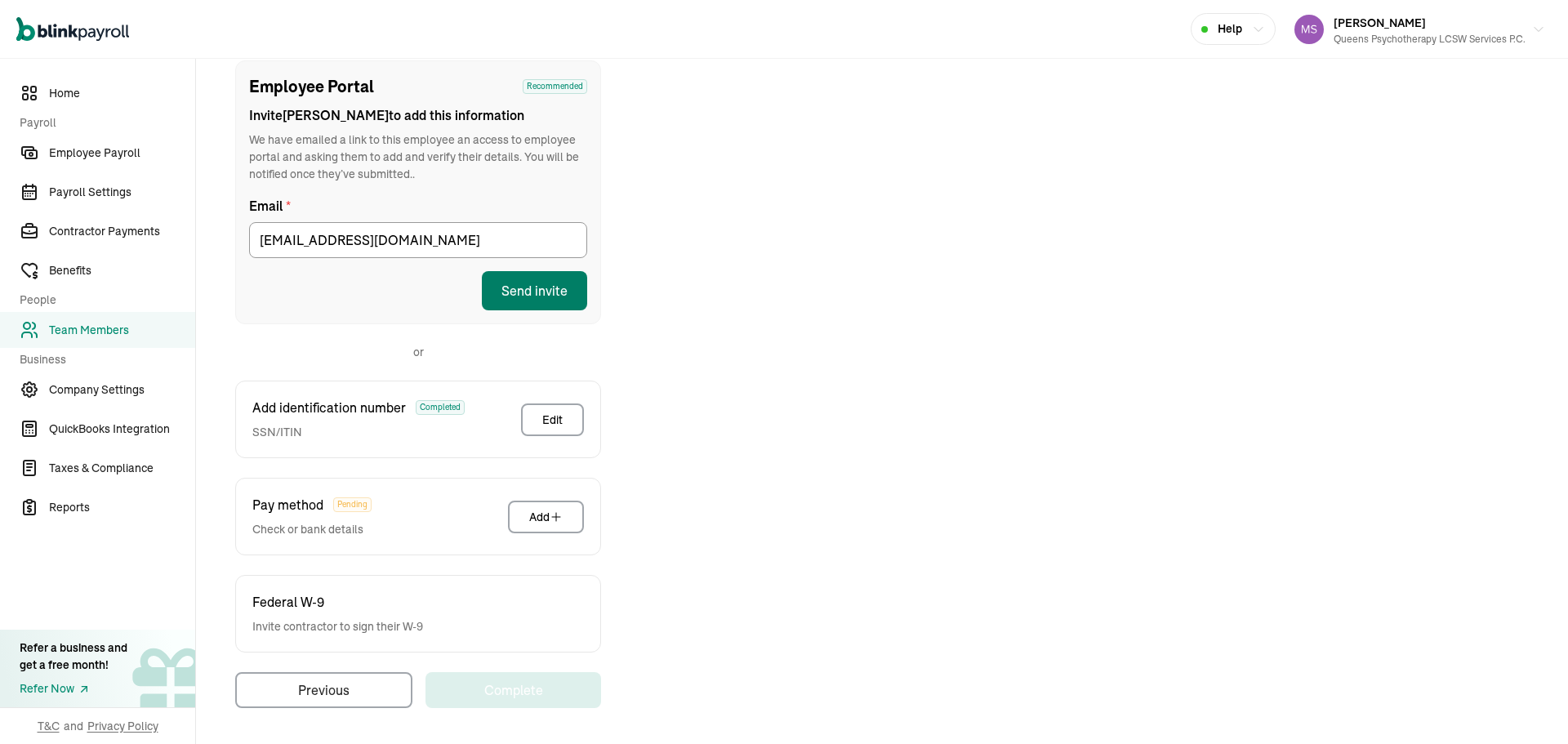
click at [549, 282] on button "Send invite" at bounding box center [534, 291] width 105 height 39
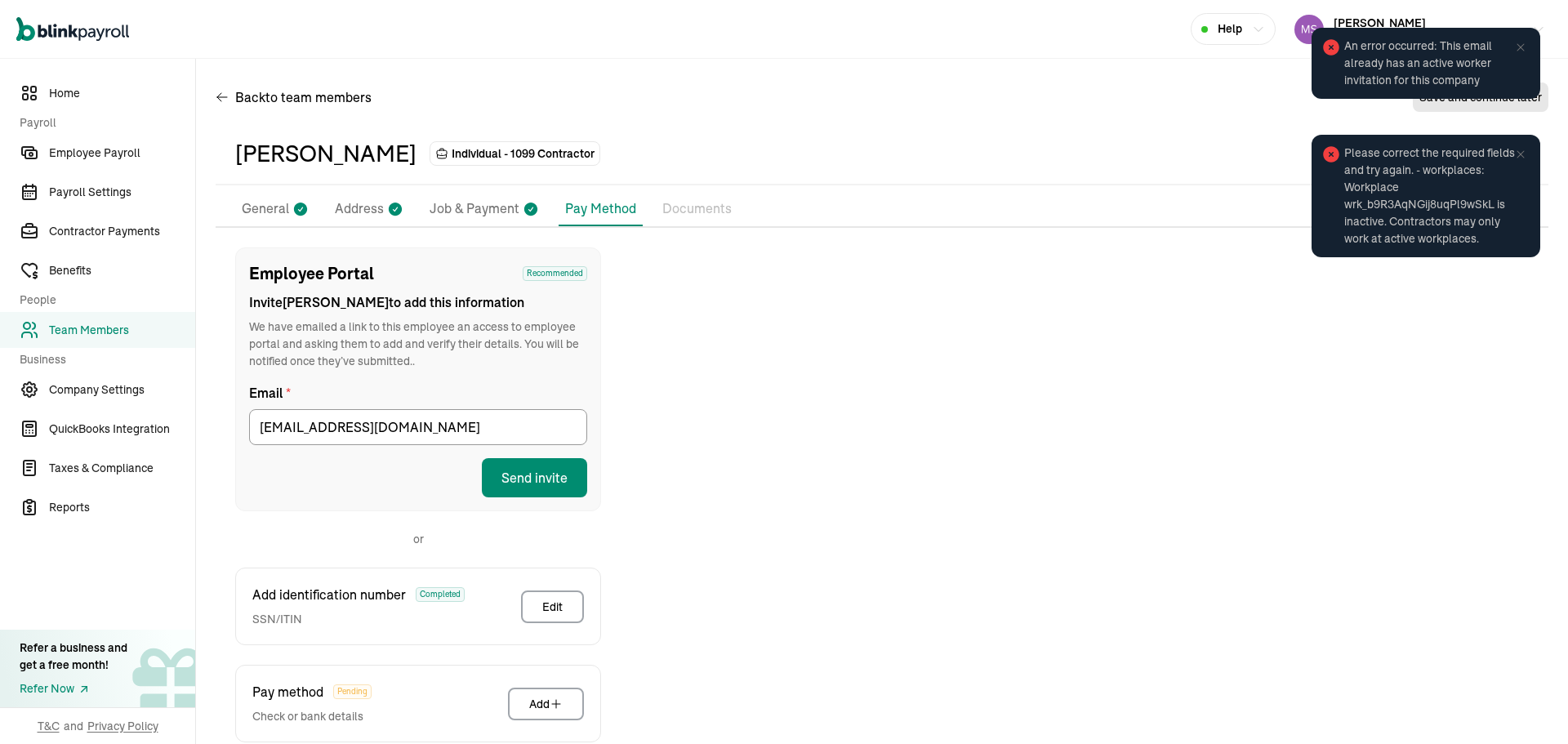
scroll to position [0, 0]
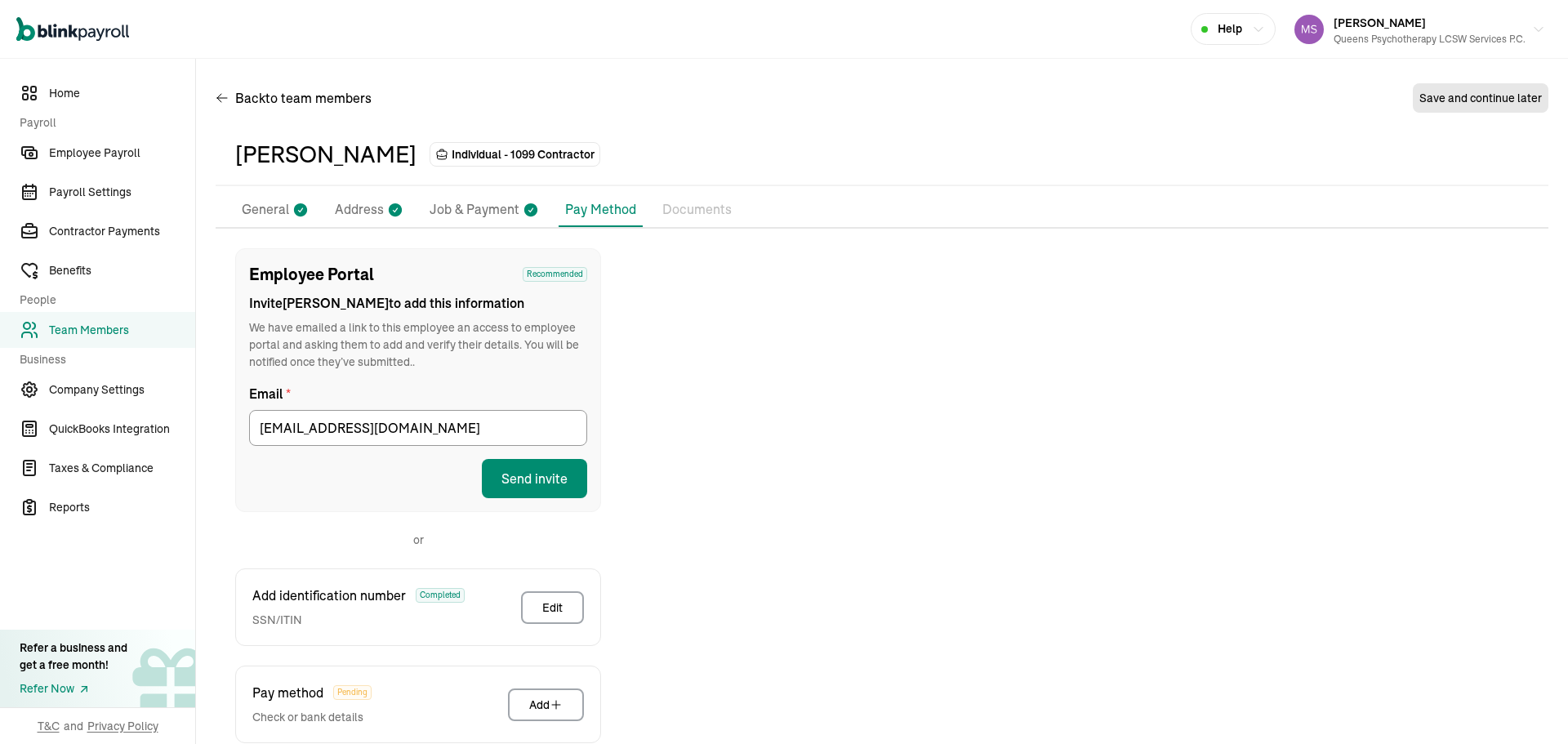
click at [282, 211] on p "General" at bounding box center [265, 209] width 48 height 21
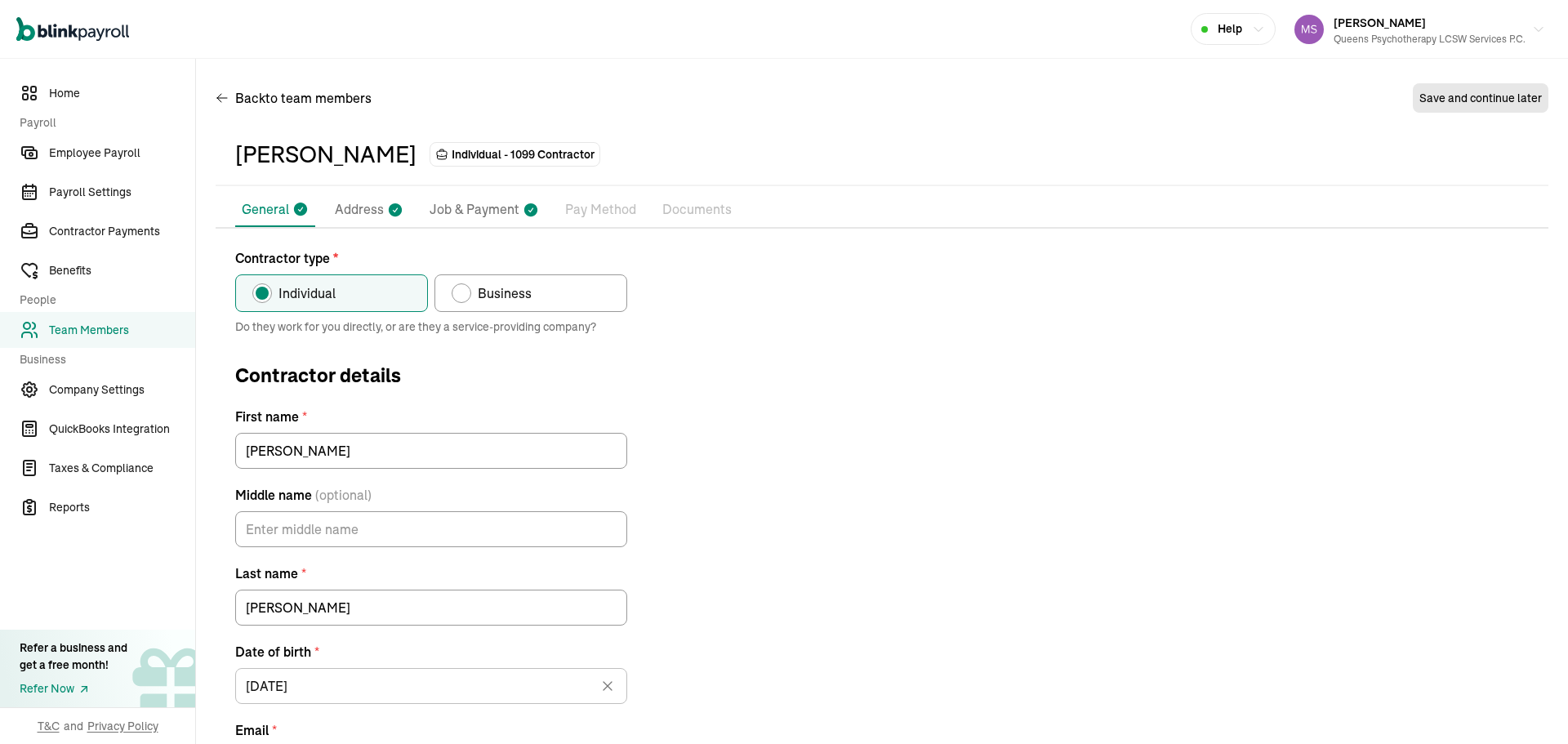
scroll to position [183, 0]
